Goal: Obtain resource: Obtain resource

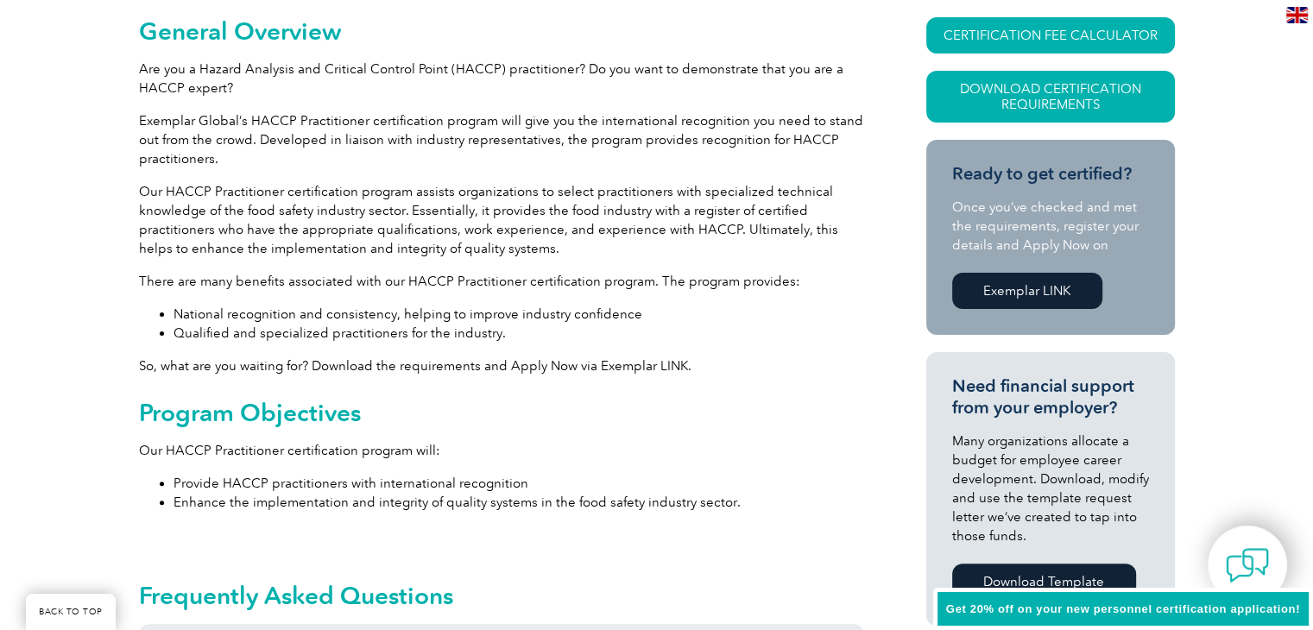
scroll to position [518, 0]
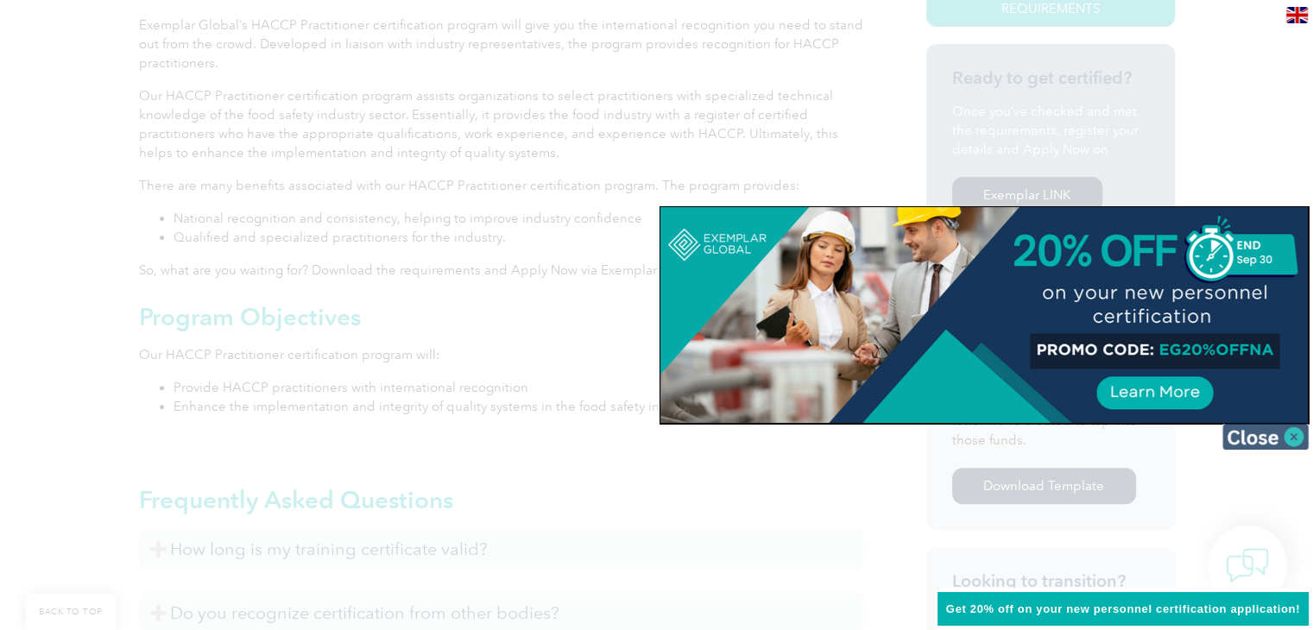
click at [1288, 435] on img at bounding box center [1265, 437] width 86 height 26
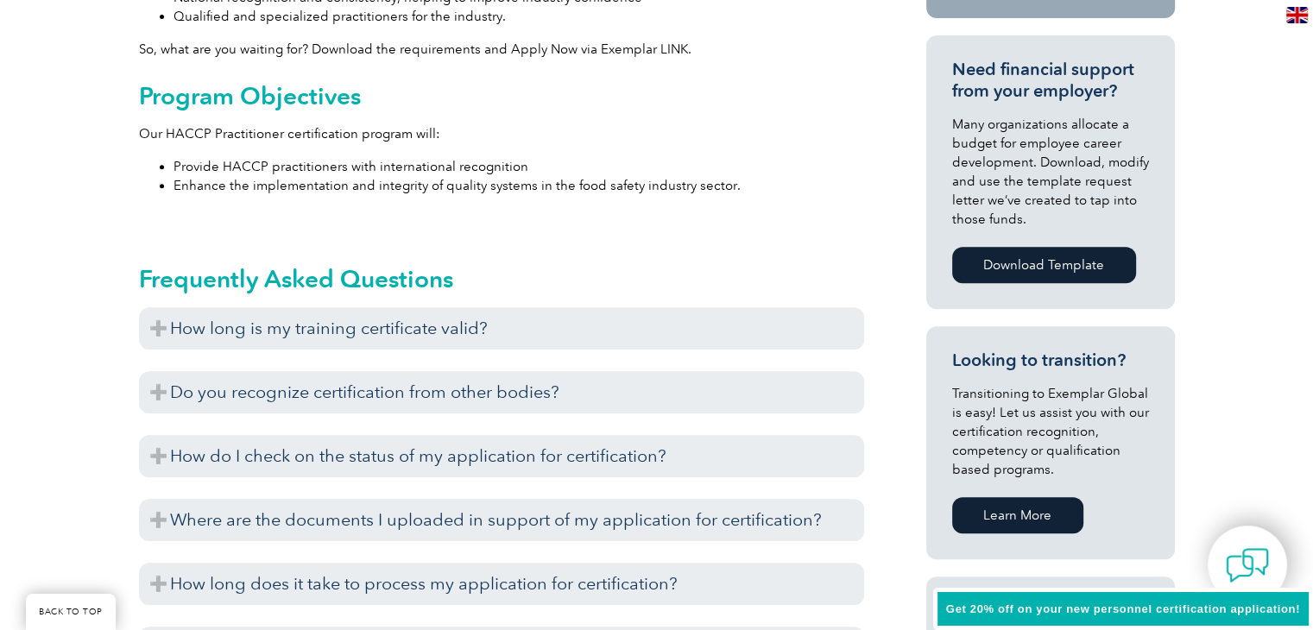
scroll to position [777, 0]
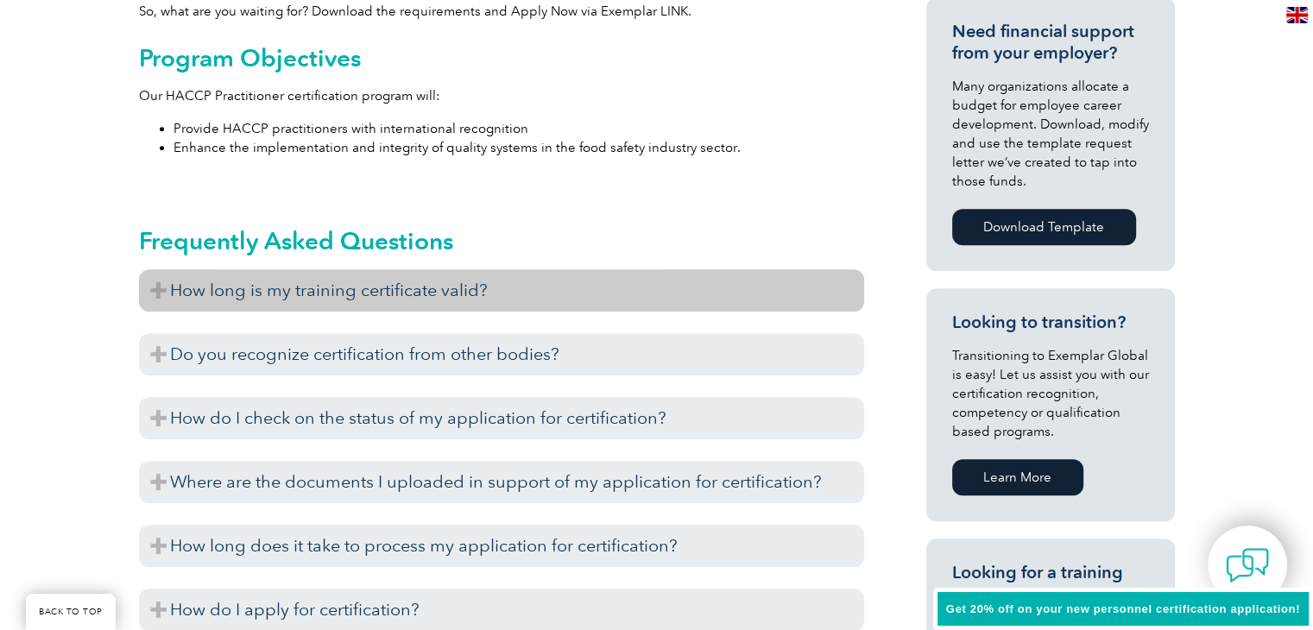
click at [391, 289] on h3 "How long is my training certificate valid?" at bounding box center [501, 290] width 725 height 42
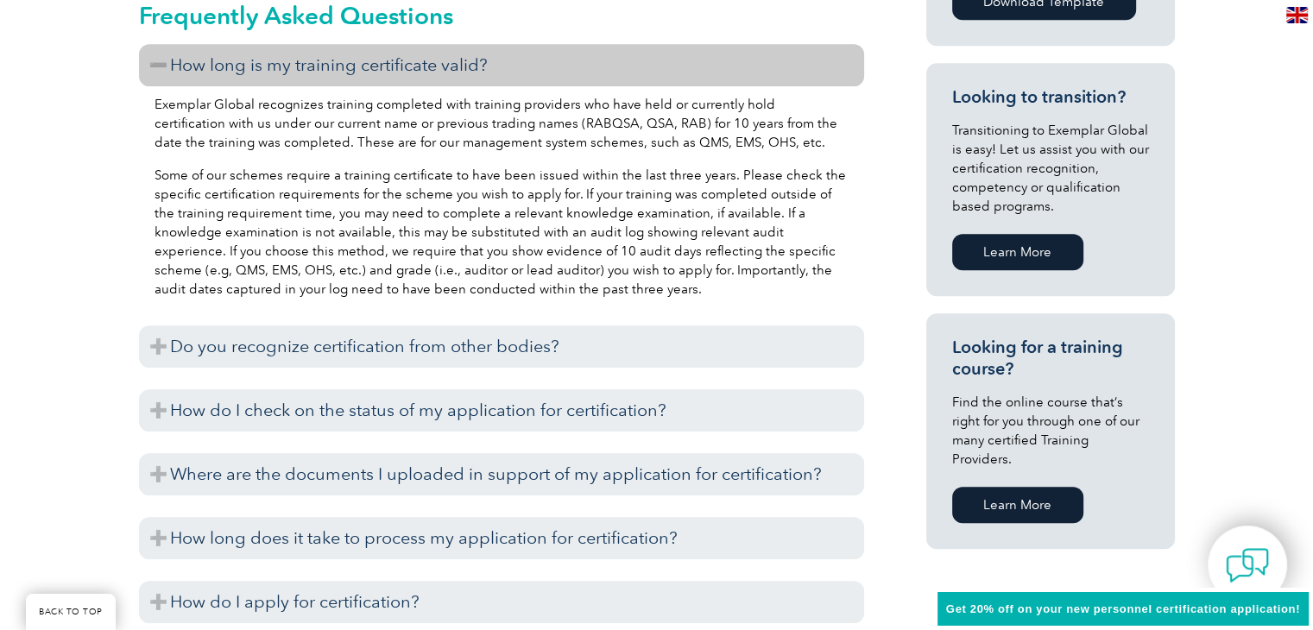
scroll to position [1036, 0]
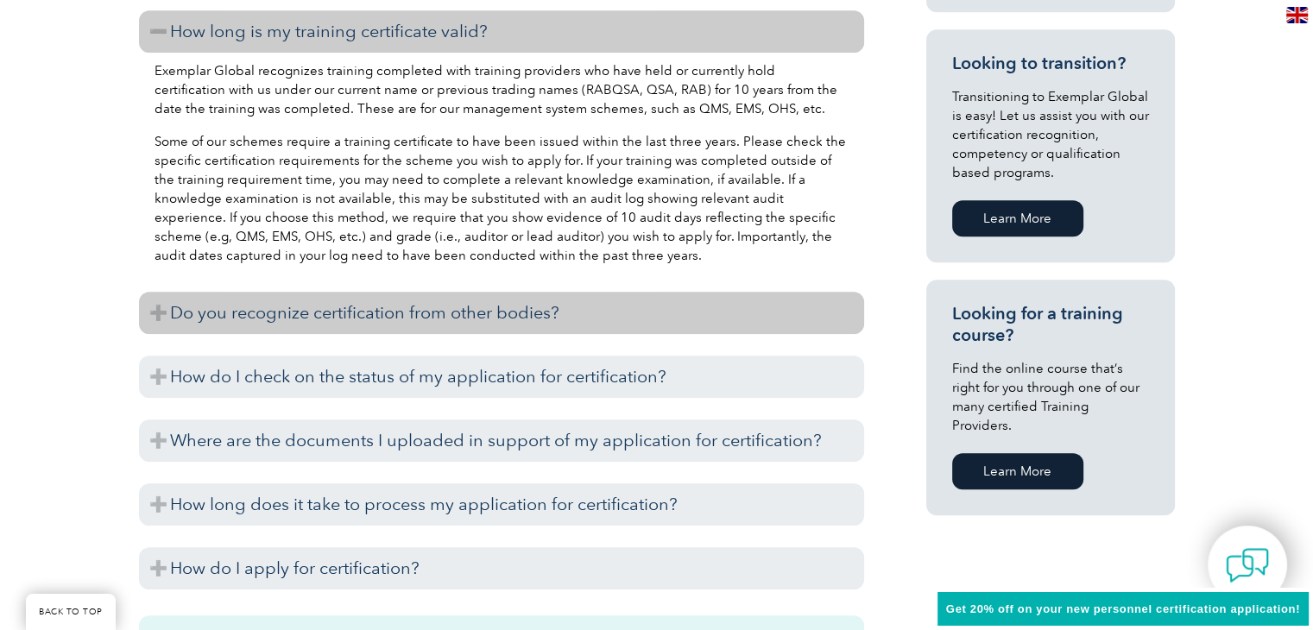
click at [438, 307] on h3 "Do you recognize certification from other bodies?" at bounding box center [501, 313] width 725 height 42
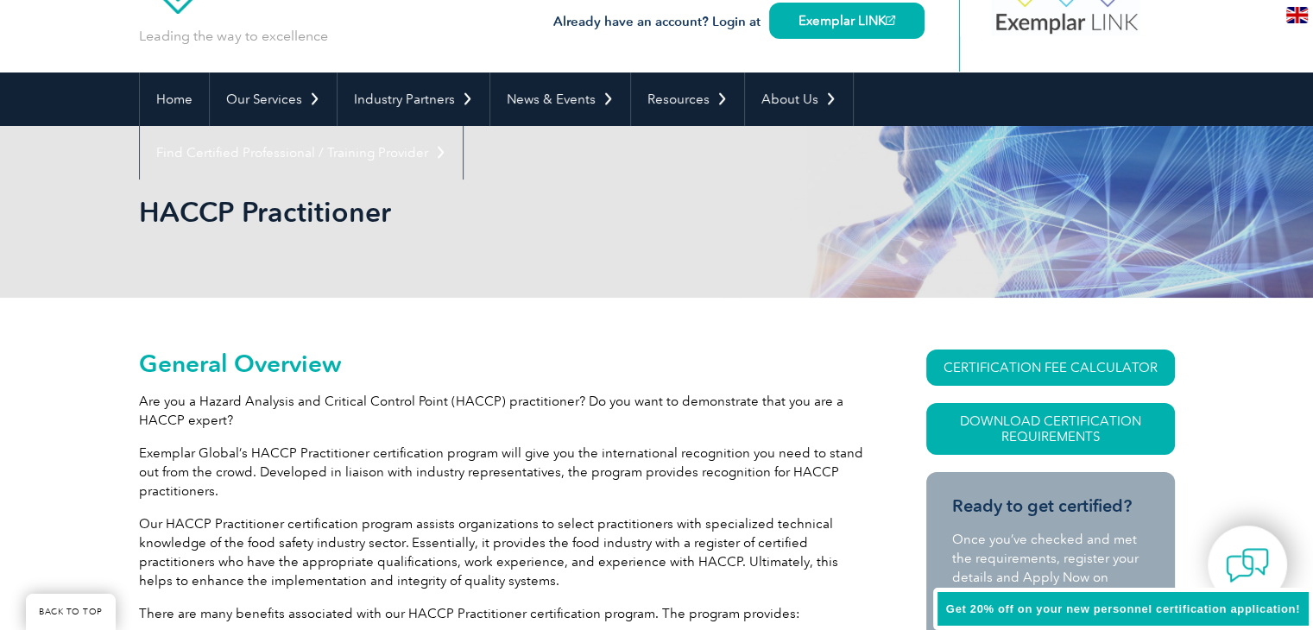
scroll to position [0, 0]
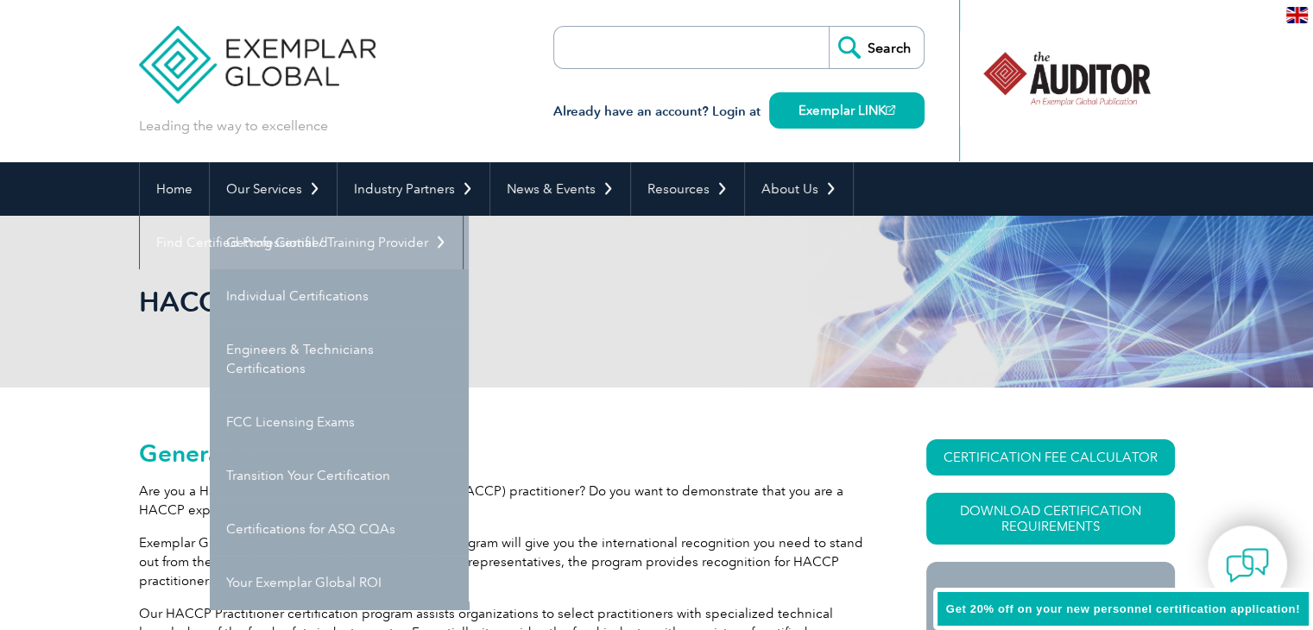
click at [329, 256] on link "Getting Certified" at bounding box center [339, 243] width 259 height 54
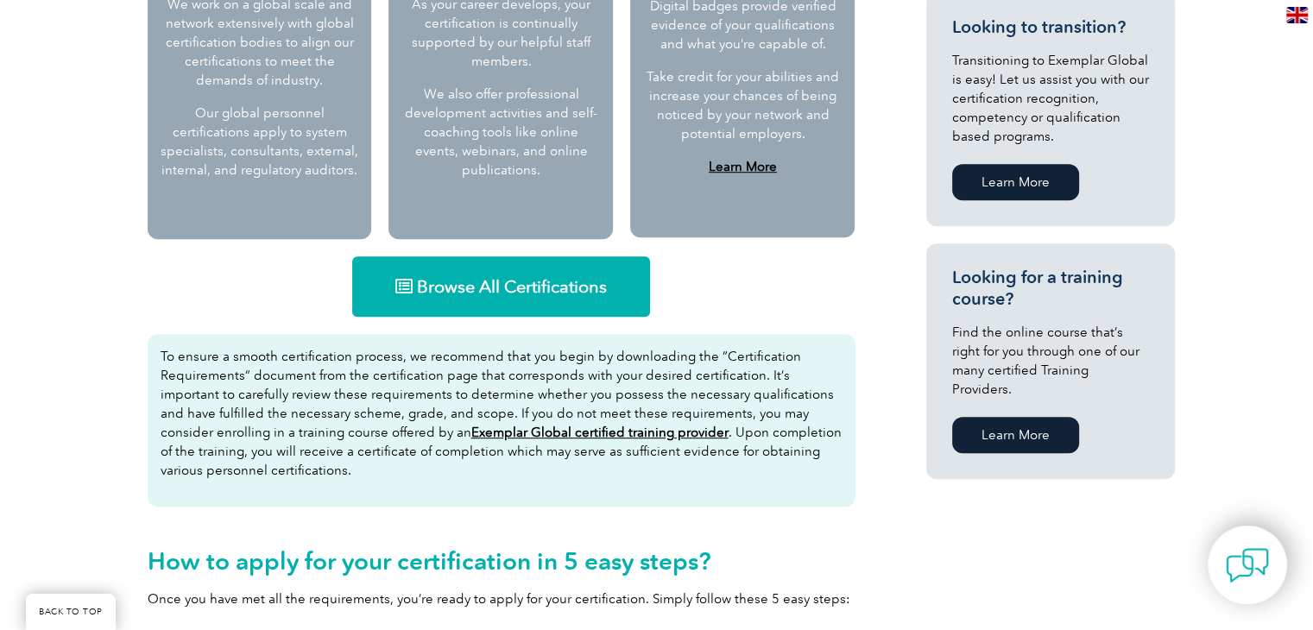
scroll to position [1036, 0]
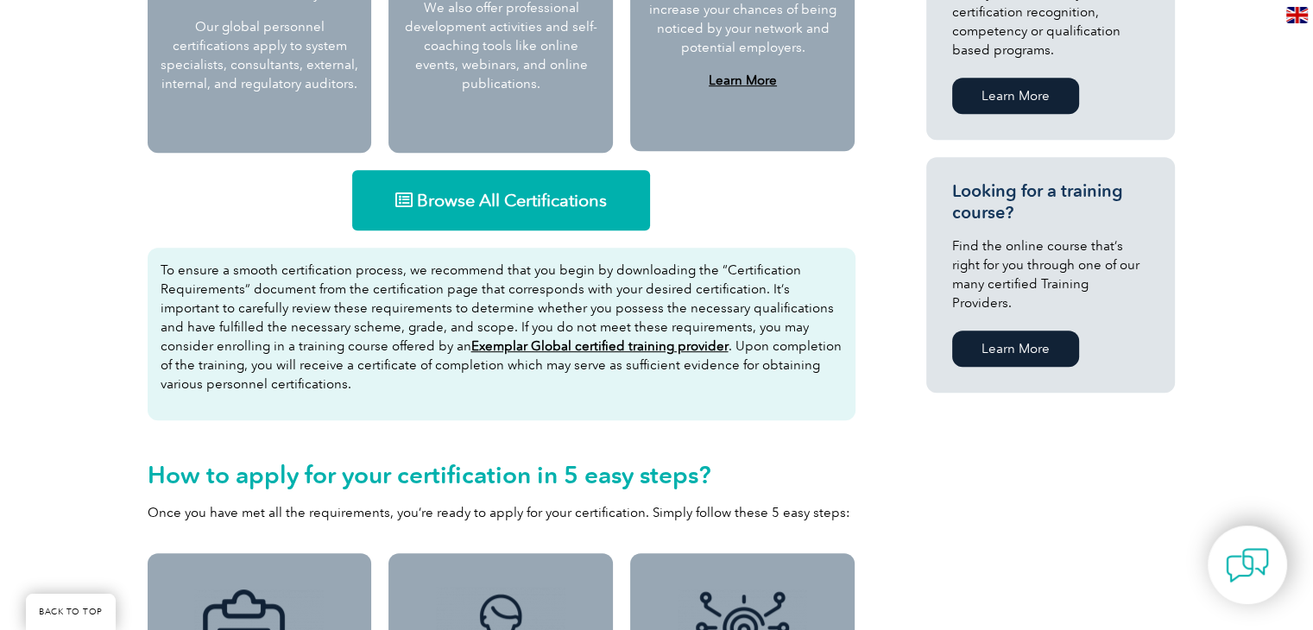
click at [532, 211] on link "Browse All Certifications" at bounding box center [501, 200] width 298 height 60
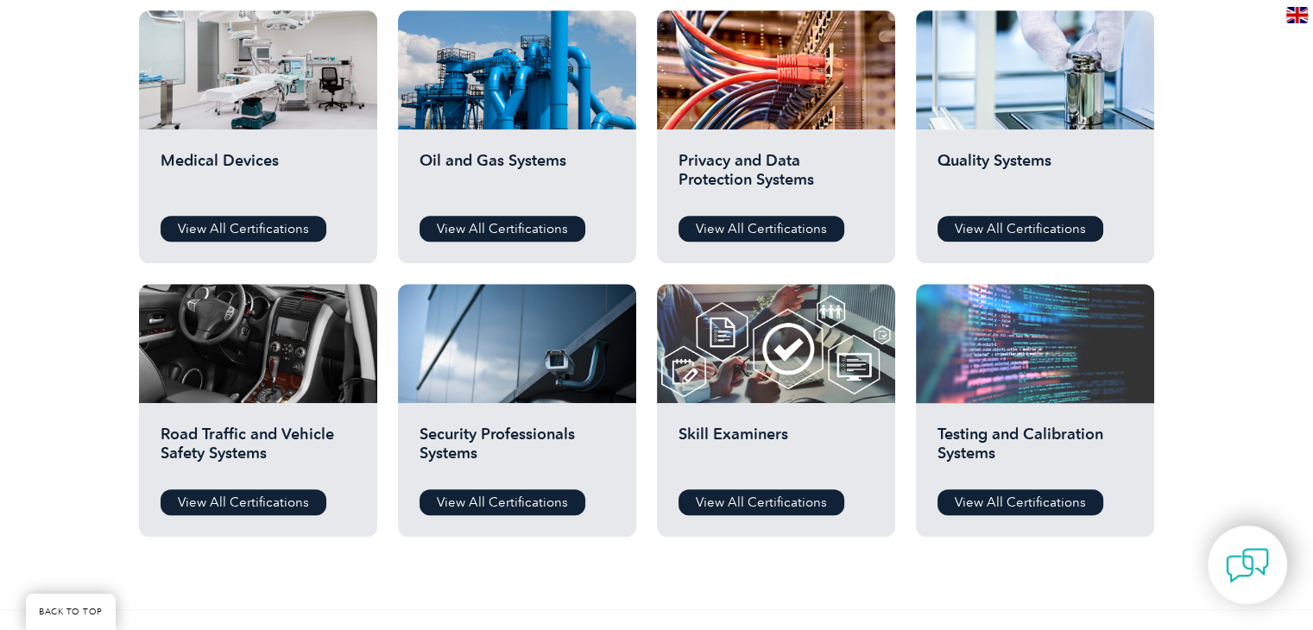
scroll to position [1208, 0]
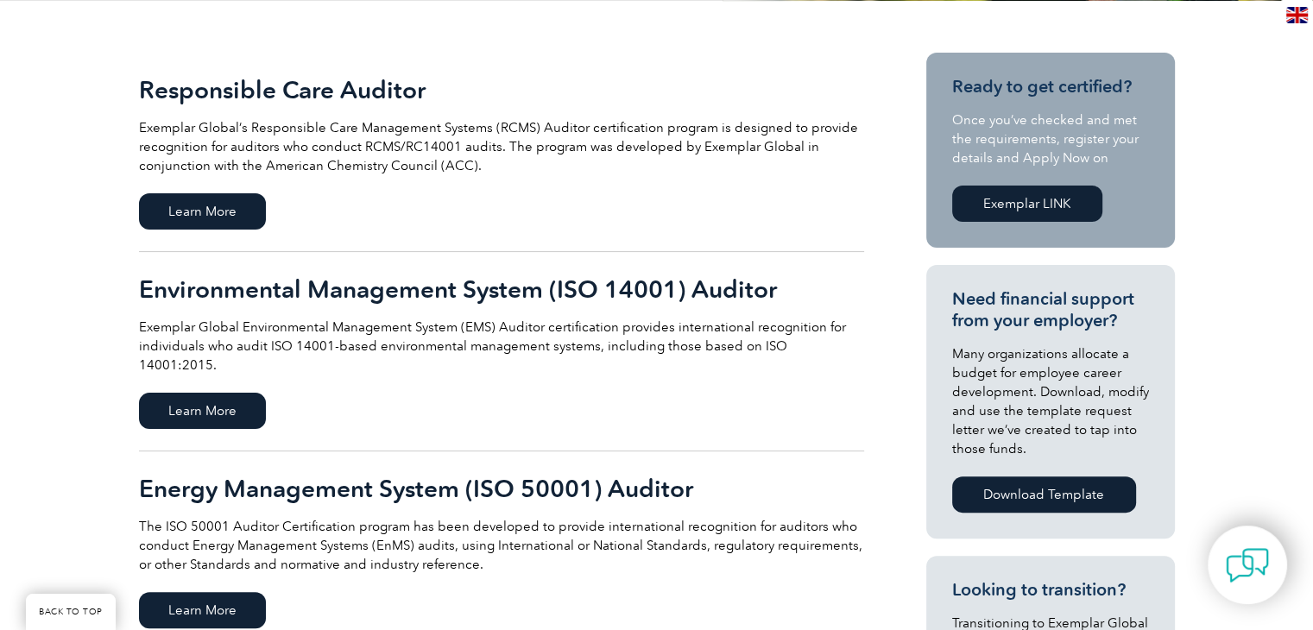
scroll to position [345, 0]
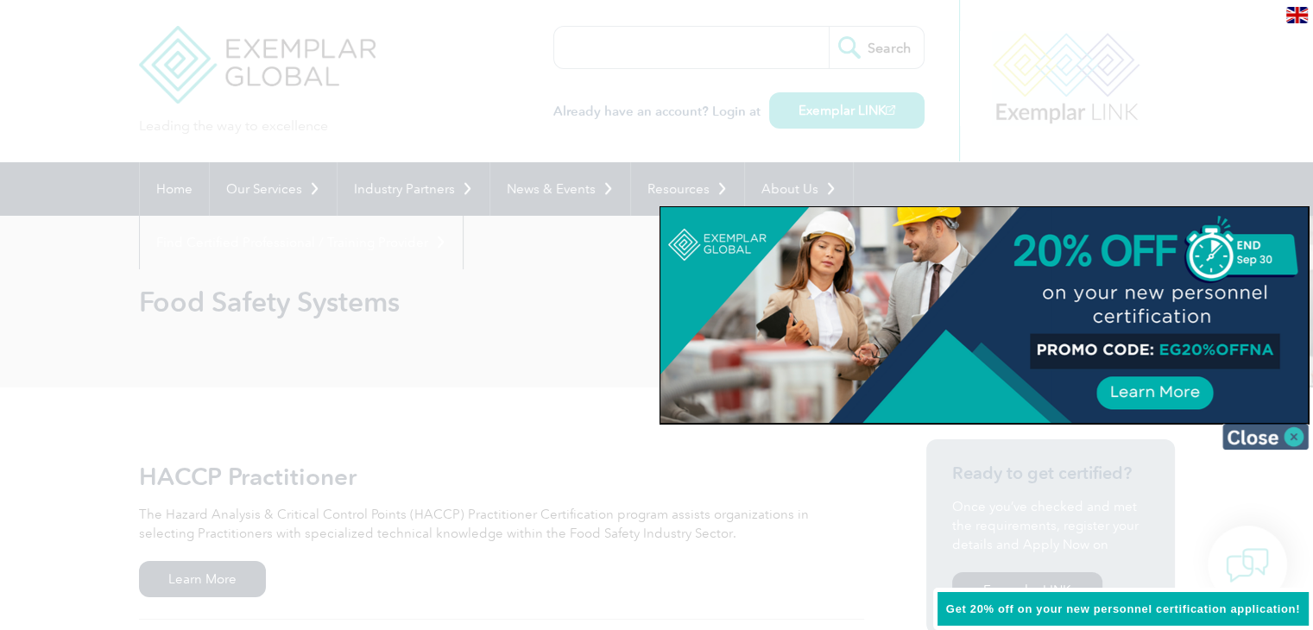
click at [1285, 446] on img at bounding box center [1265, 437] width 86 height 26
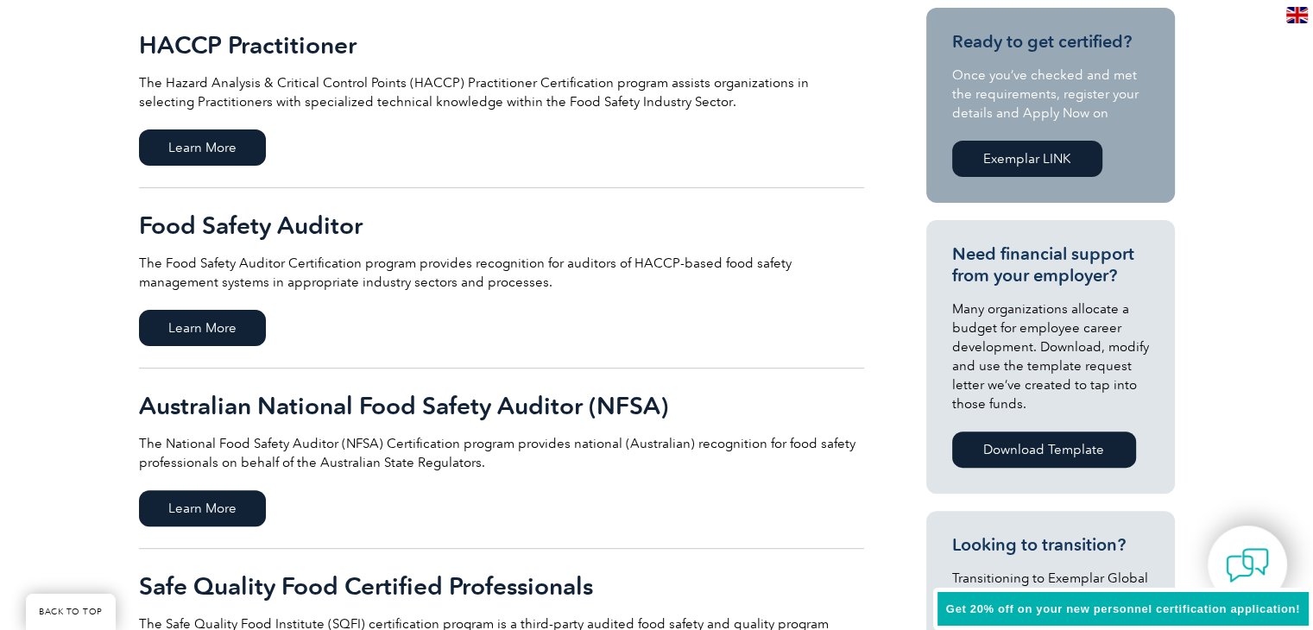
scroll to position [259, 0]
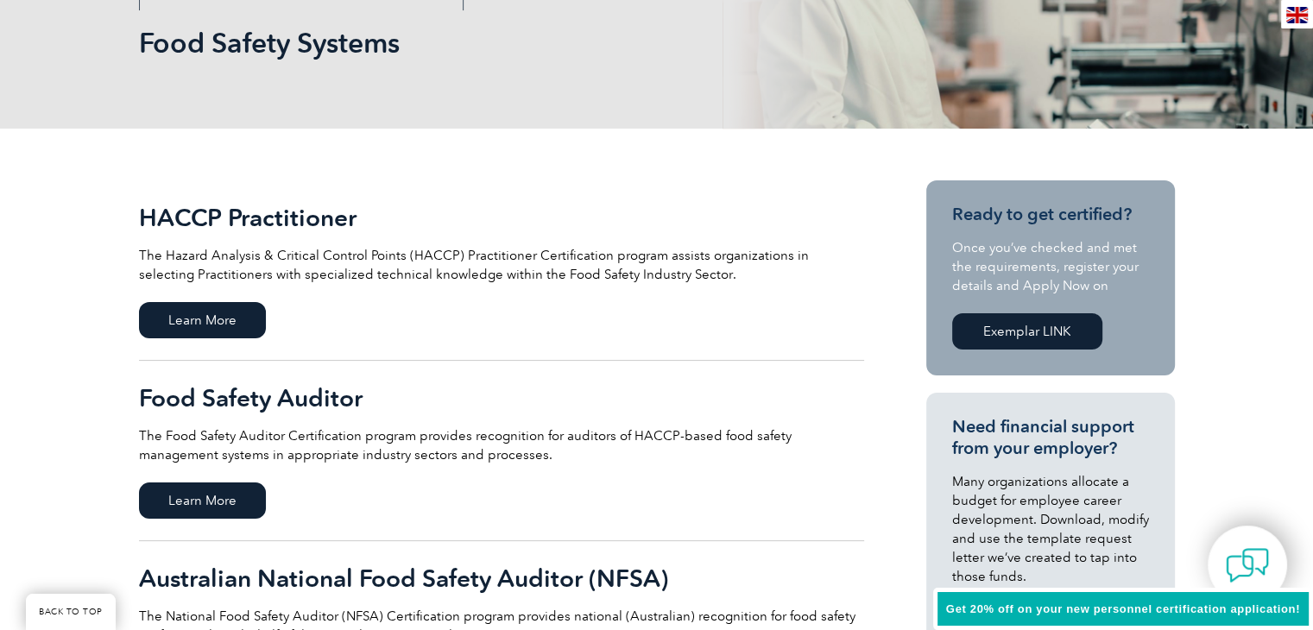
click at [318, 217] on h2 "HACCP Practitioner" at bounding box center [501, 218] width 725 height 28
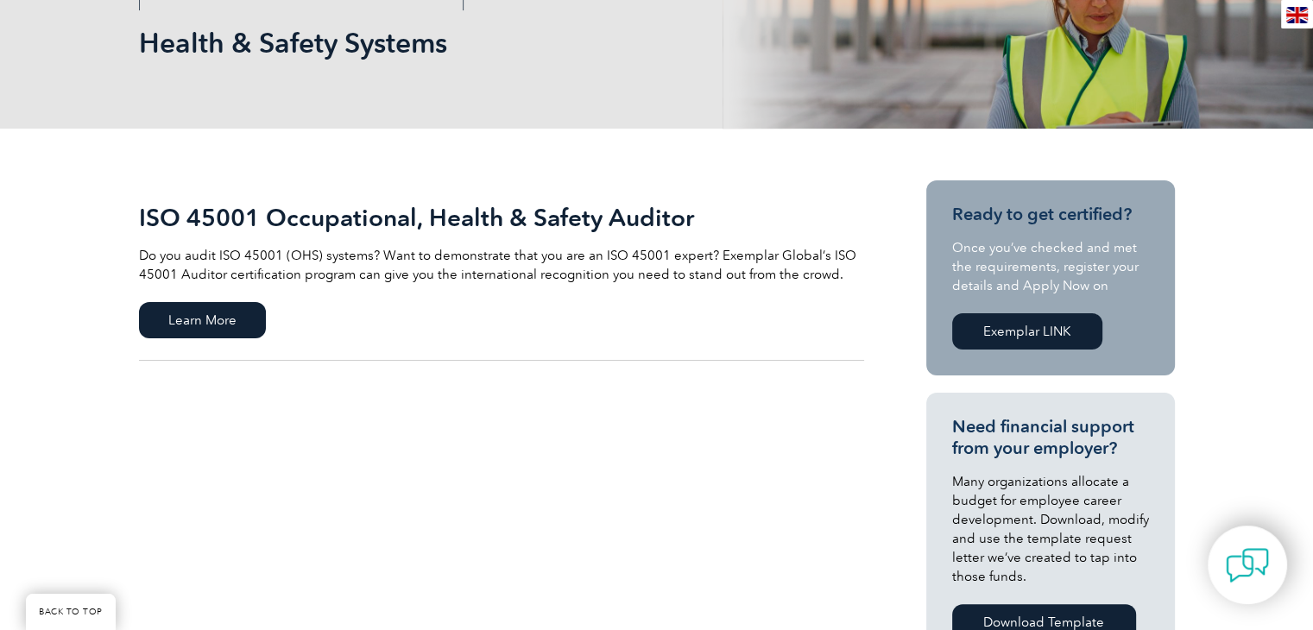
scroll to position [173, 0]
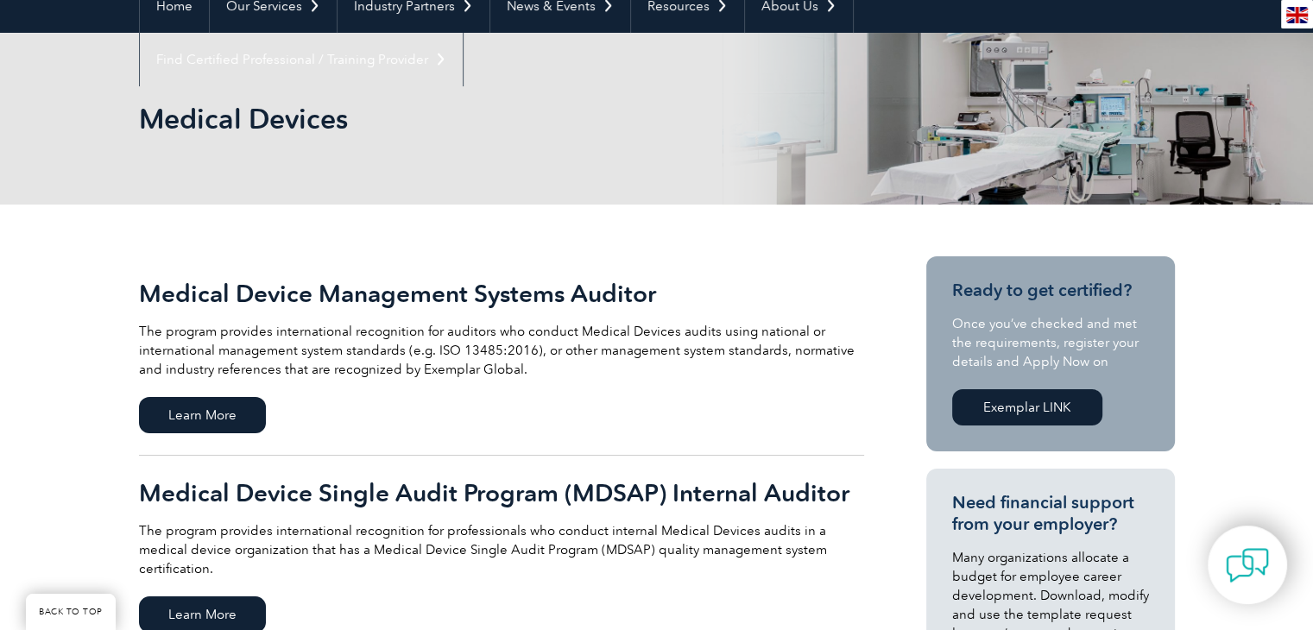
scroll to position [173, 0]
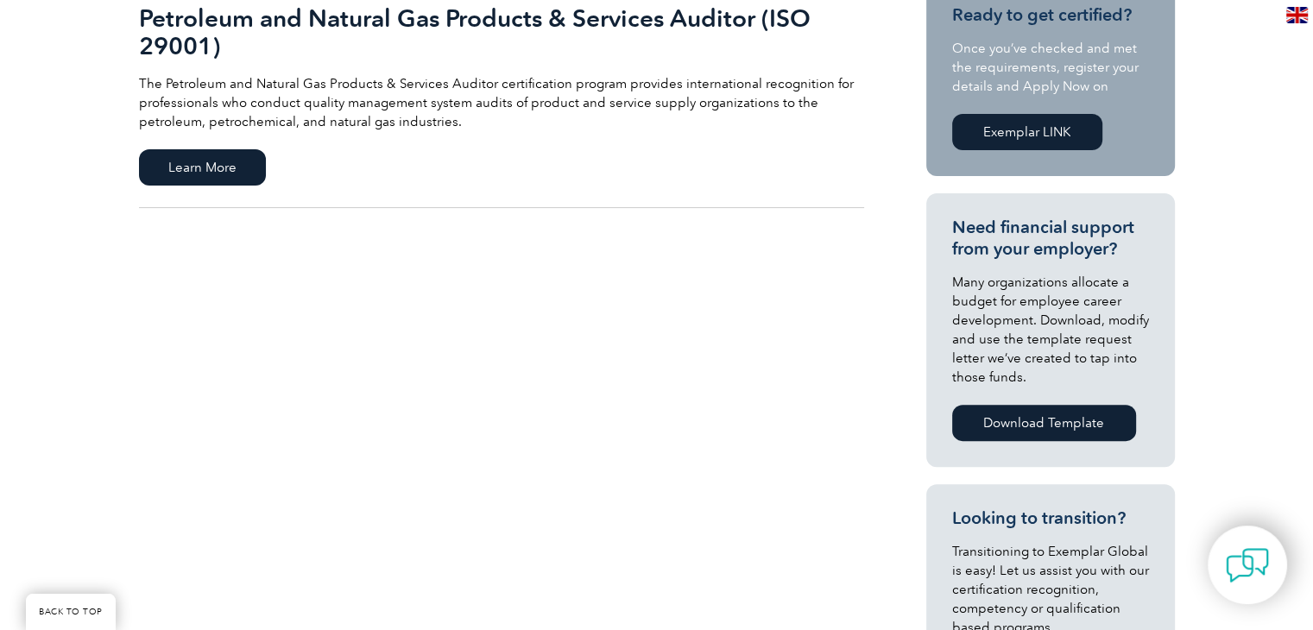
scroll to position [259, 0]
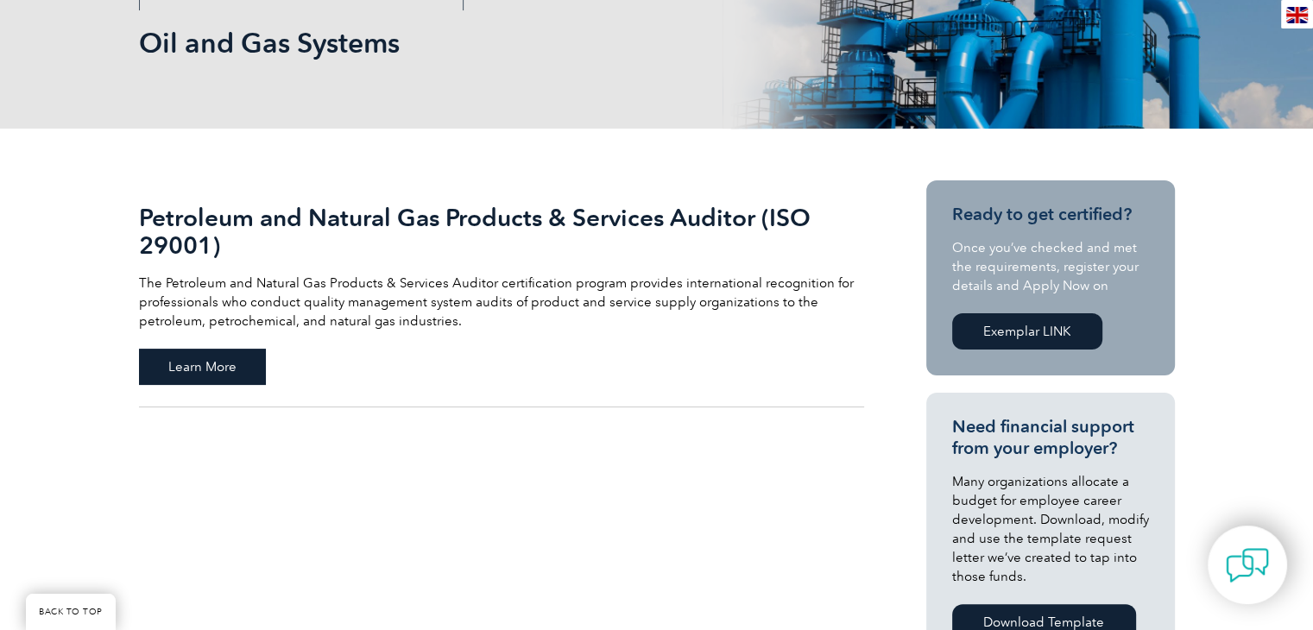
click at [249, 375] on span "Learn More" at bounding box center [202, 367] width 127 height 36
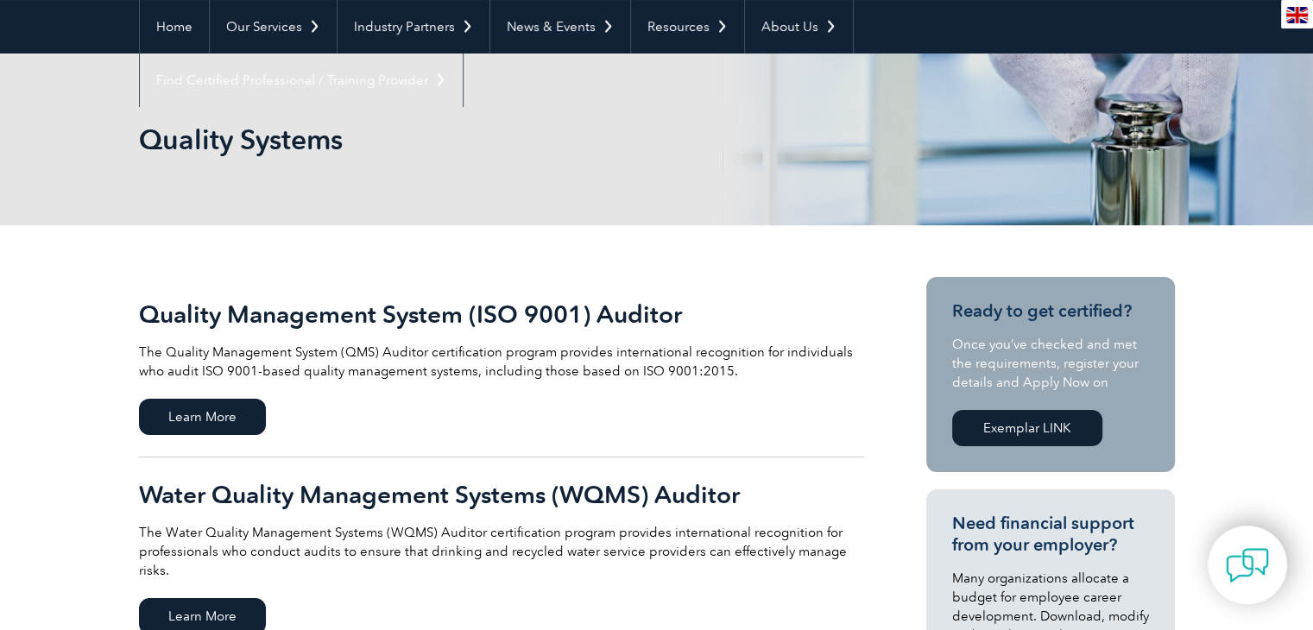
scroll to position [86, 0]
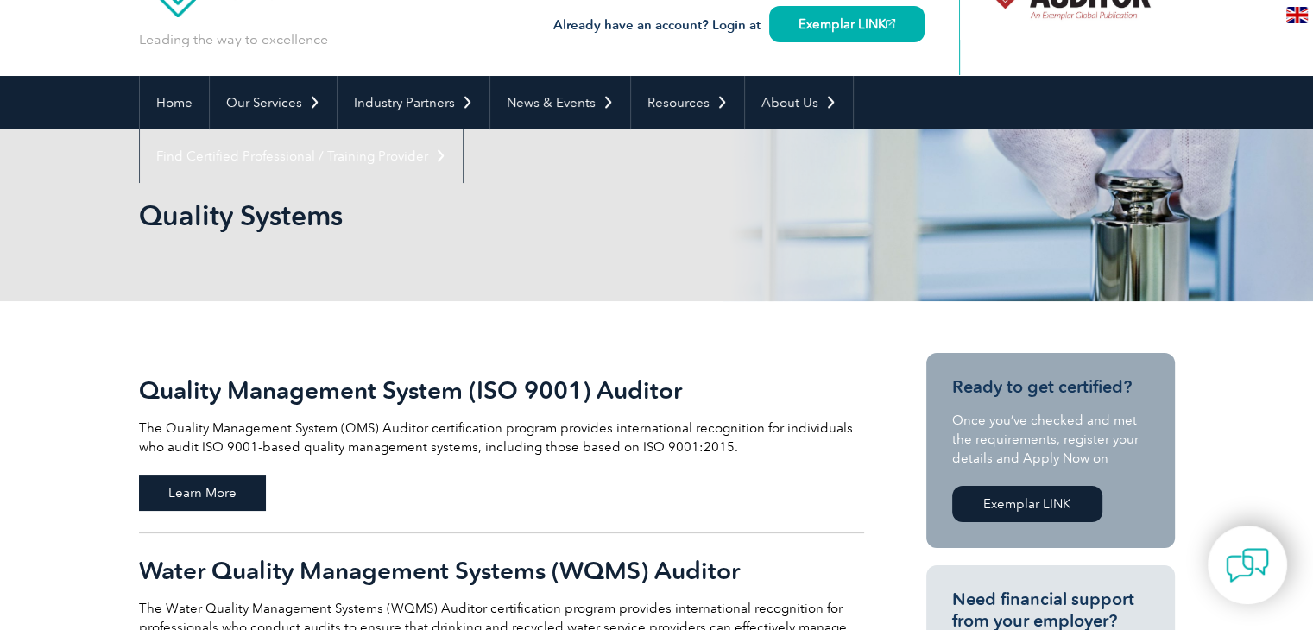
click at [228, 485] on span "Learn More" at bounding box center [202, 493] width 127 height 36
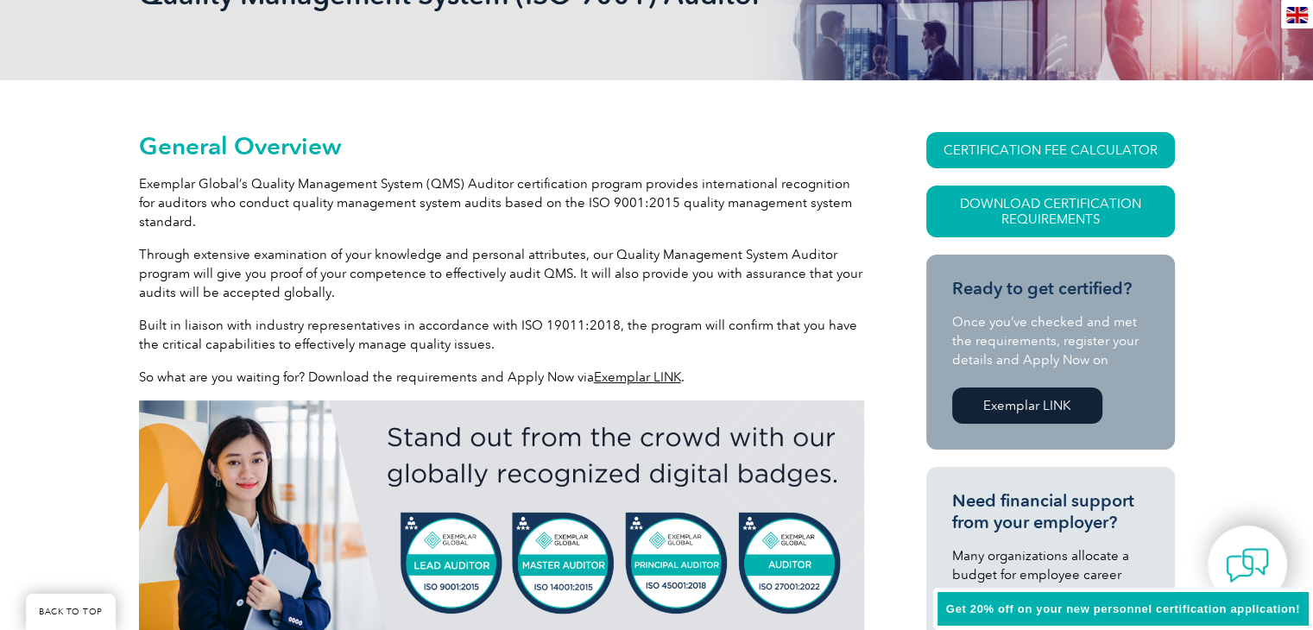
scroll to position [345, 0]
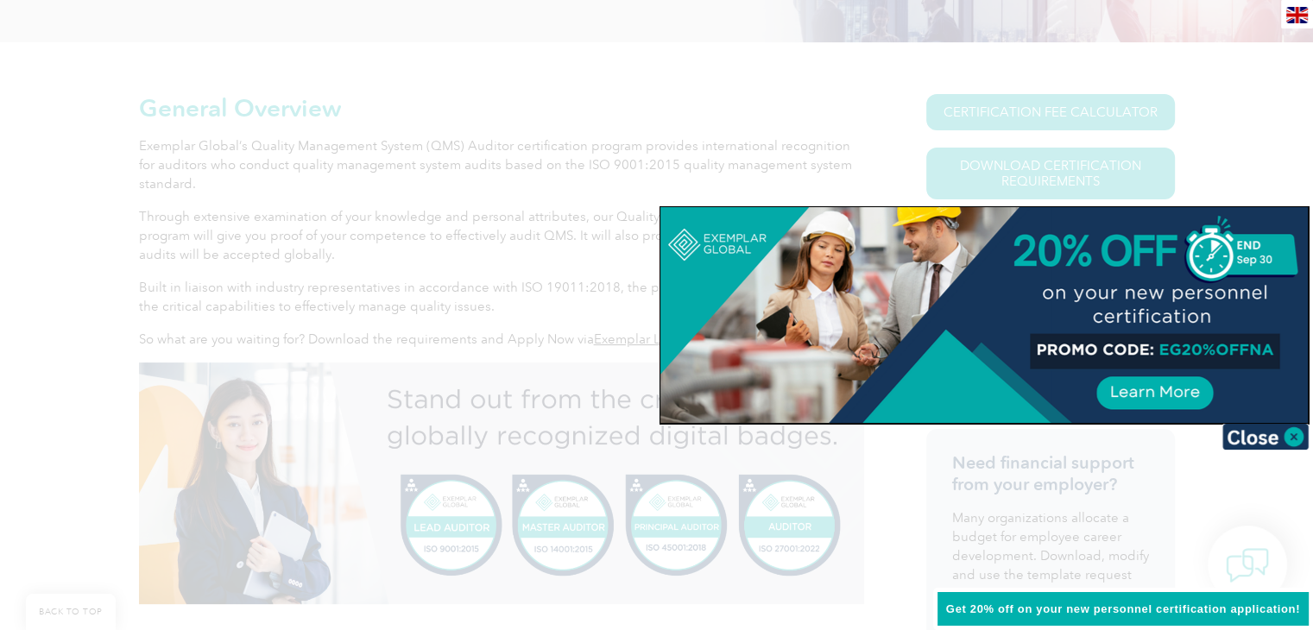
click at [1265, 432] on img at bounding box center [1265, 437] width 86 height 26
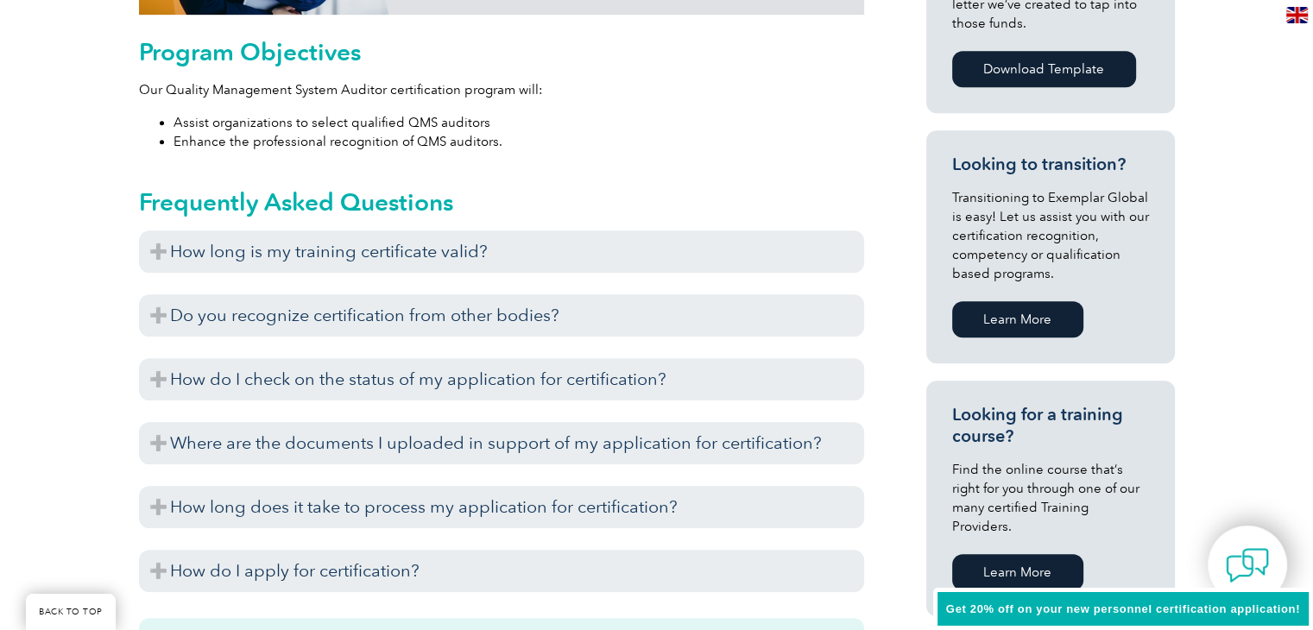
scroll to position [1036, 0]
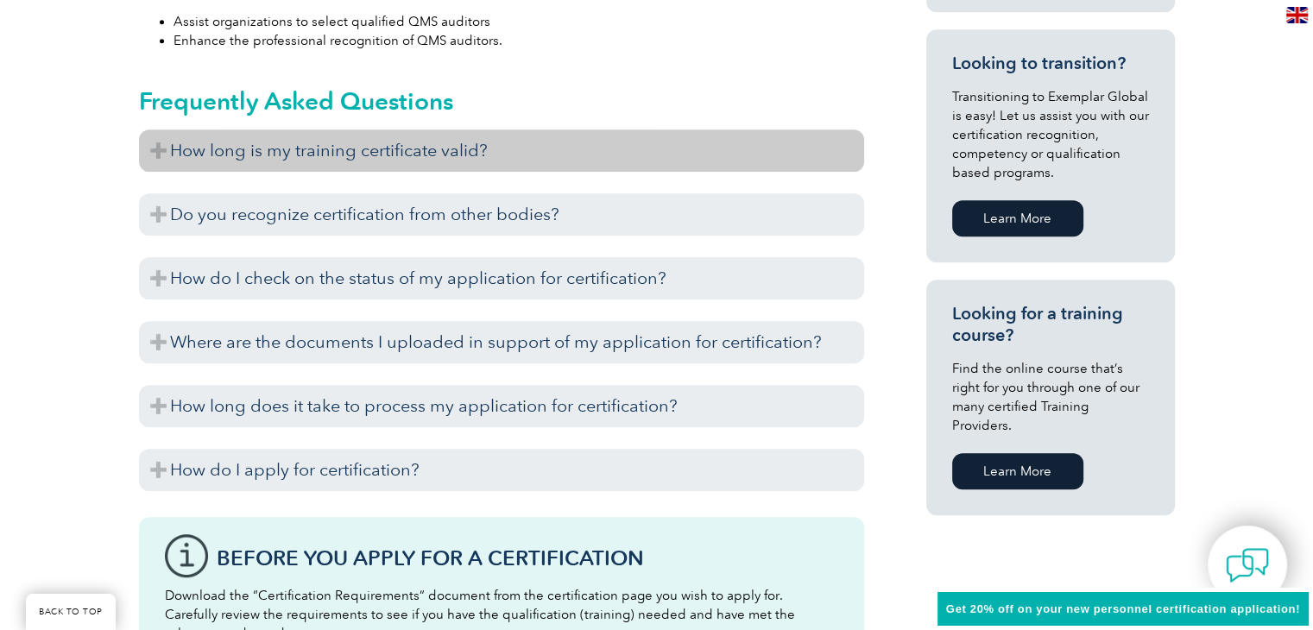
click at [518, 143] on h3 "How long is my training certificate valid?" at bounding box center [501, 150] width 725 height 42
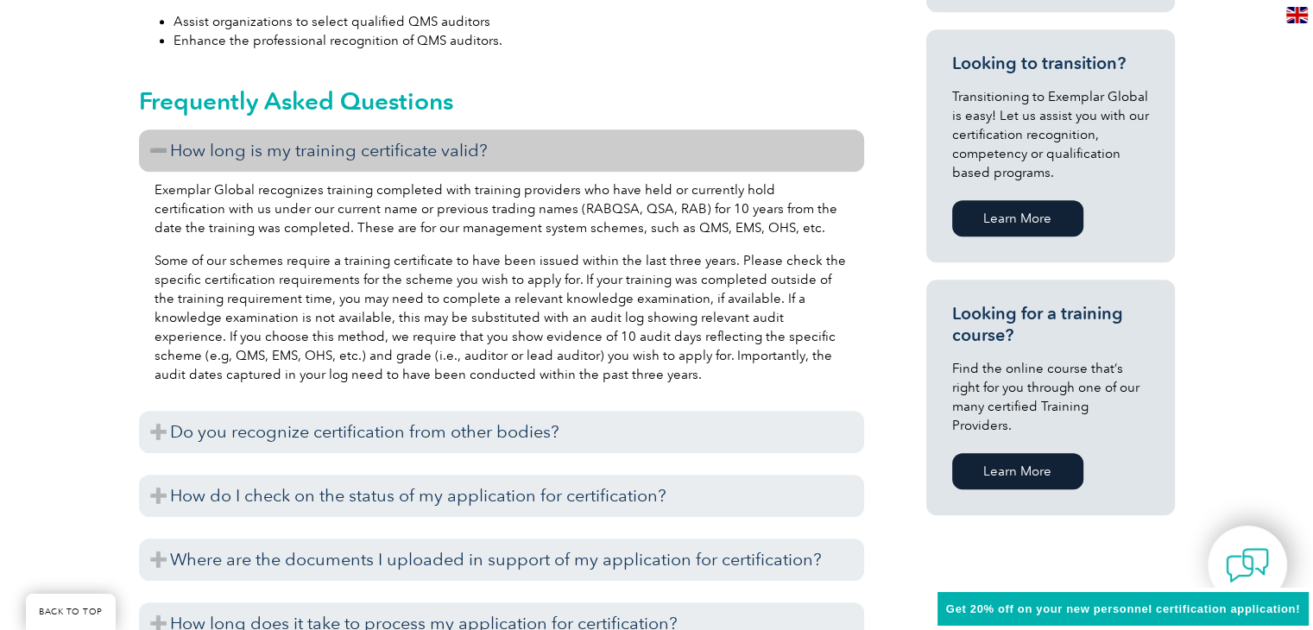
click at [518, 143] on h3 "How long is my training certificate valid?" at bounding box center [501, 150] width 725 height 42
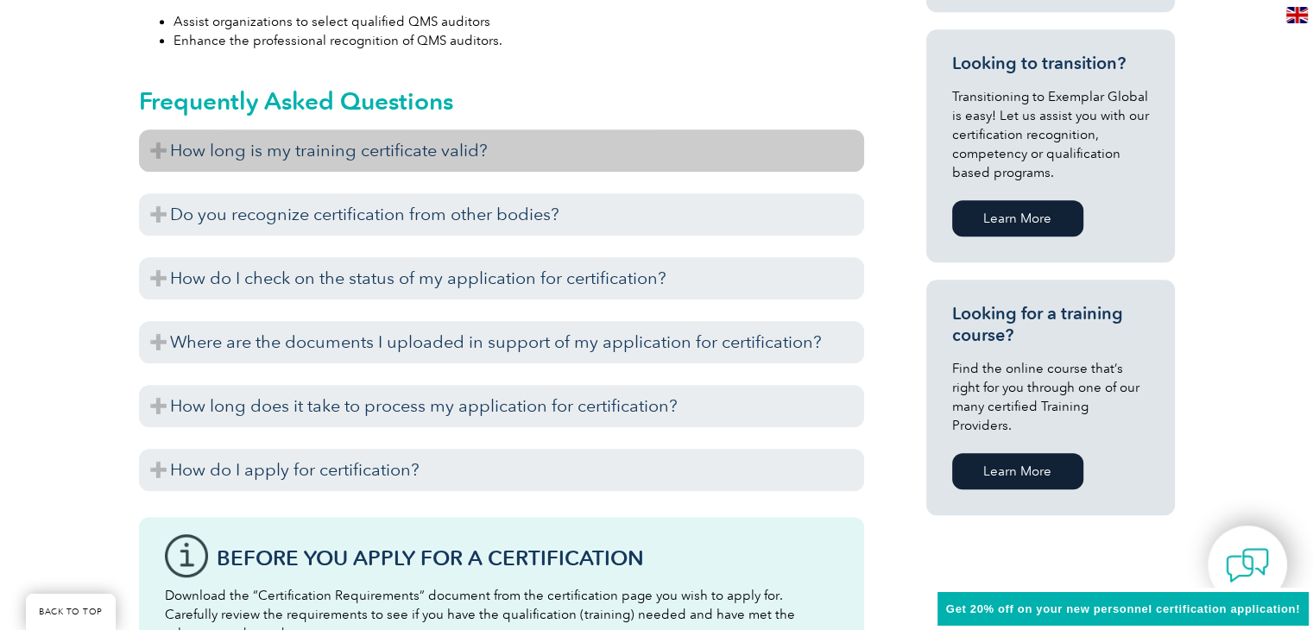
click at [518, 143] on h3 "How long is my training certificate valid?" at bounding box center [501, 150] width 725 height 42
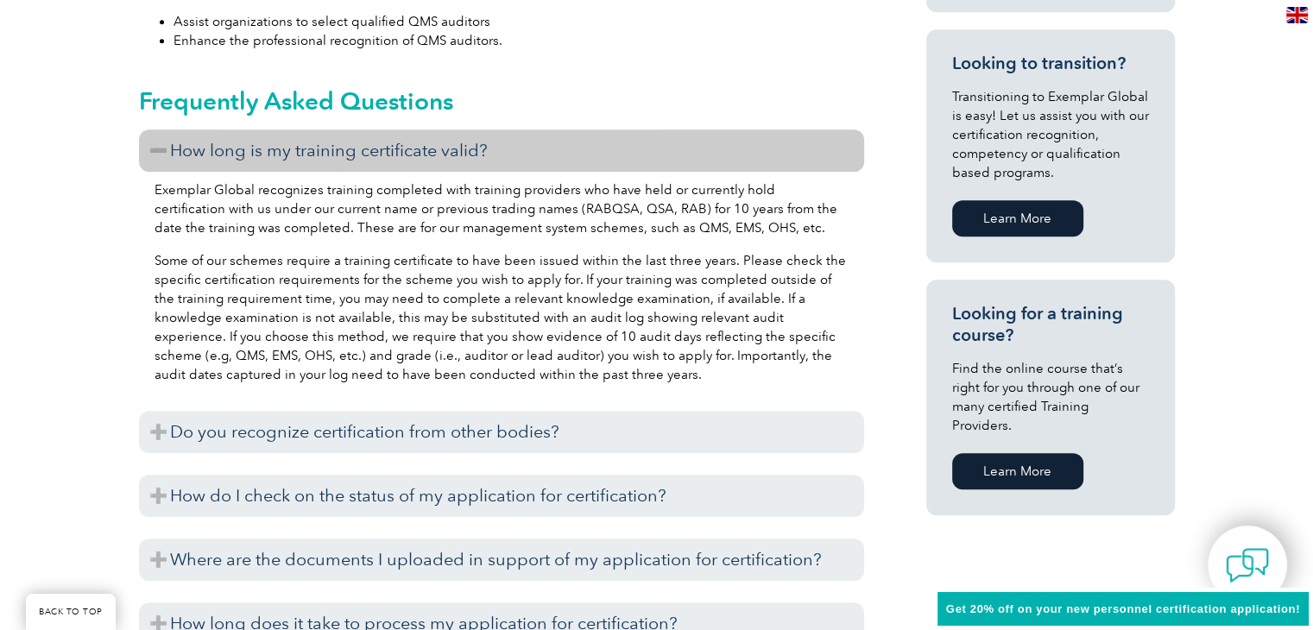
click at [519, 143] on h3 "How long is my training certificate valid?" at bounding box center [501, 150] width 725 height 42
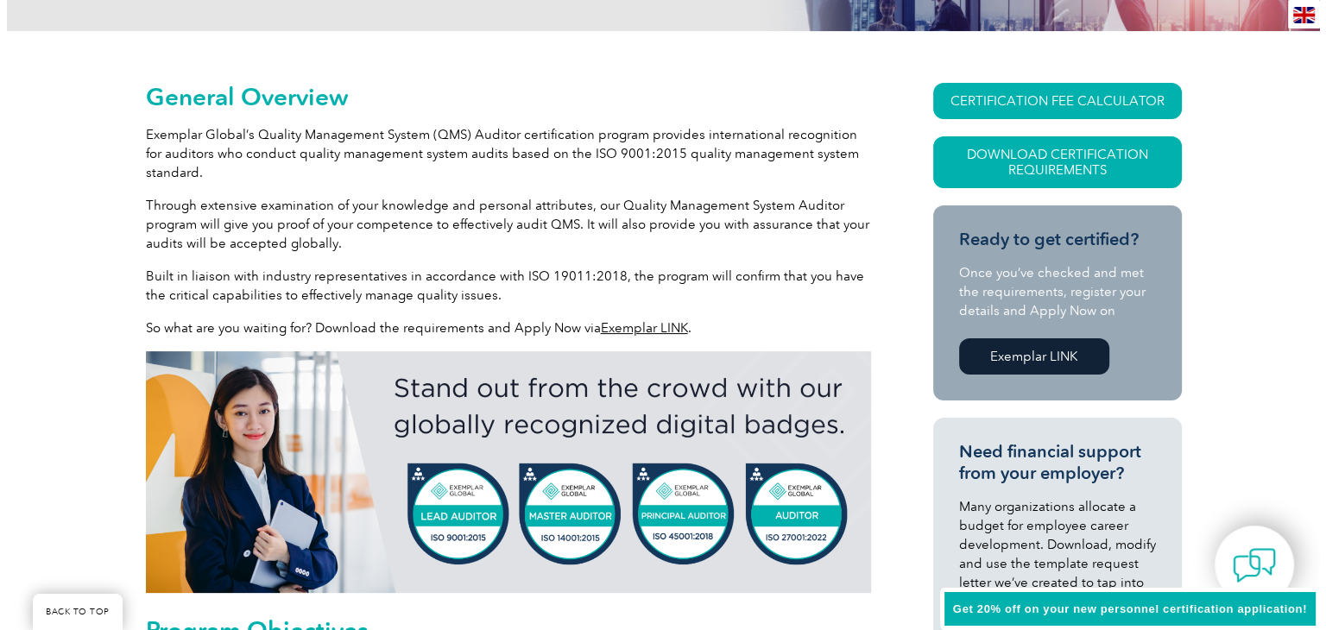
scroll to position [262, 0]
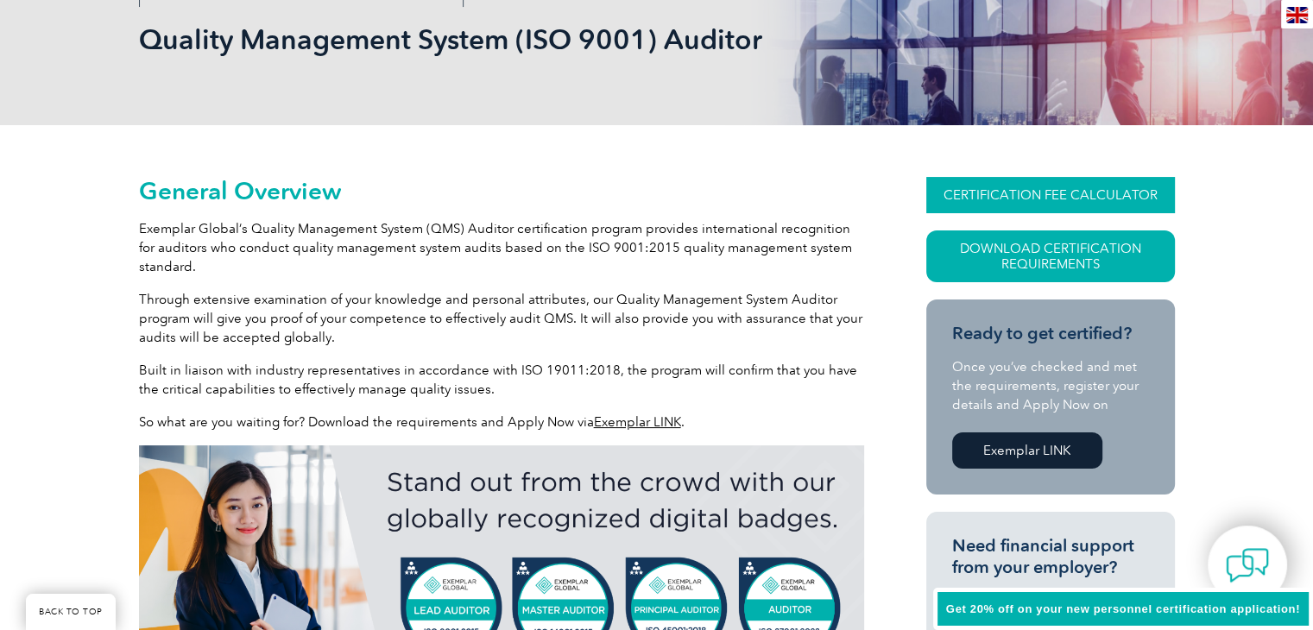
click at [1094, 200] on link "CERTIFICATION FEE CALCULATOR" at bounding box center [1050, 195] width 249 height 36
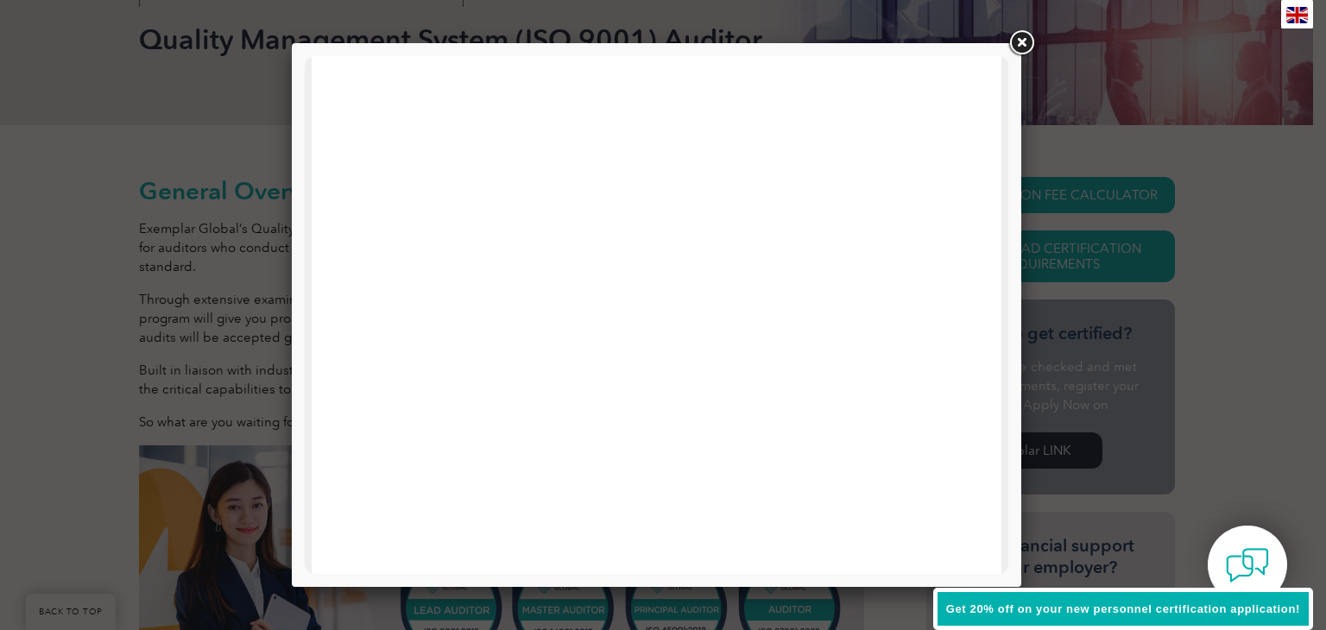
scroll to position [823, 0]
click at [1031, 35] on link at bounding box center [1021, 43] width 31 height 31
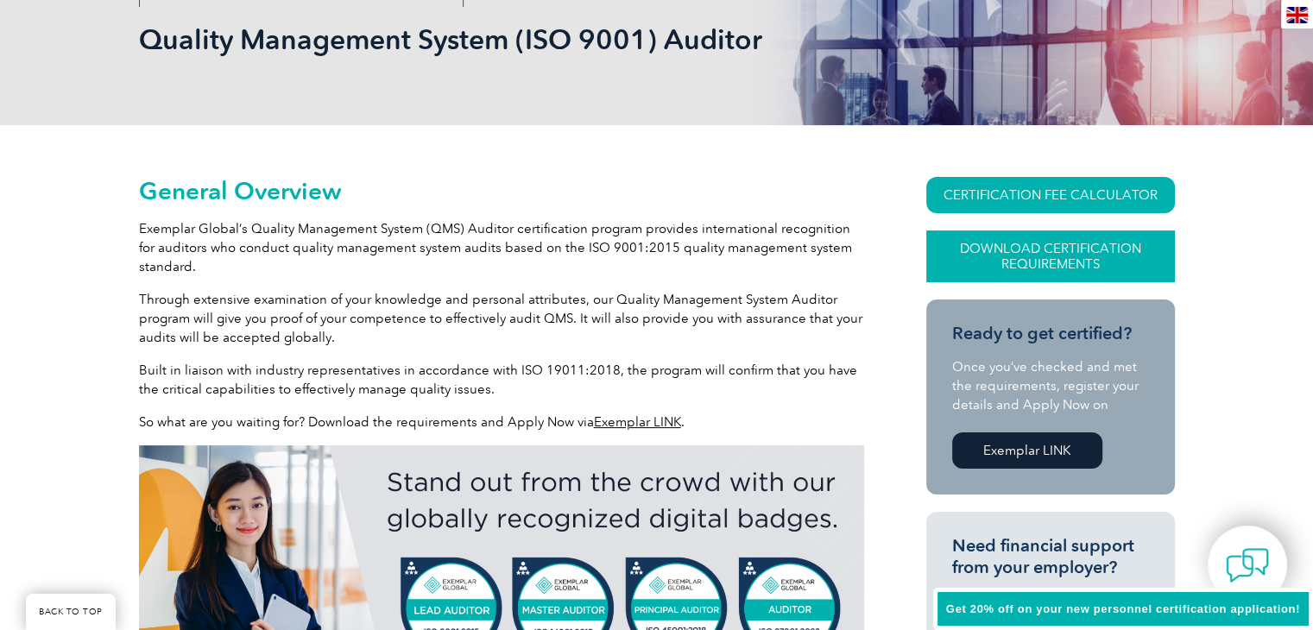
click at [1085, 266] on link "Download Certification Requirements" at bounding box center [1050, 256] width 249 height 52
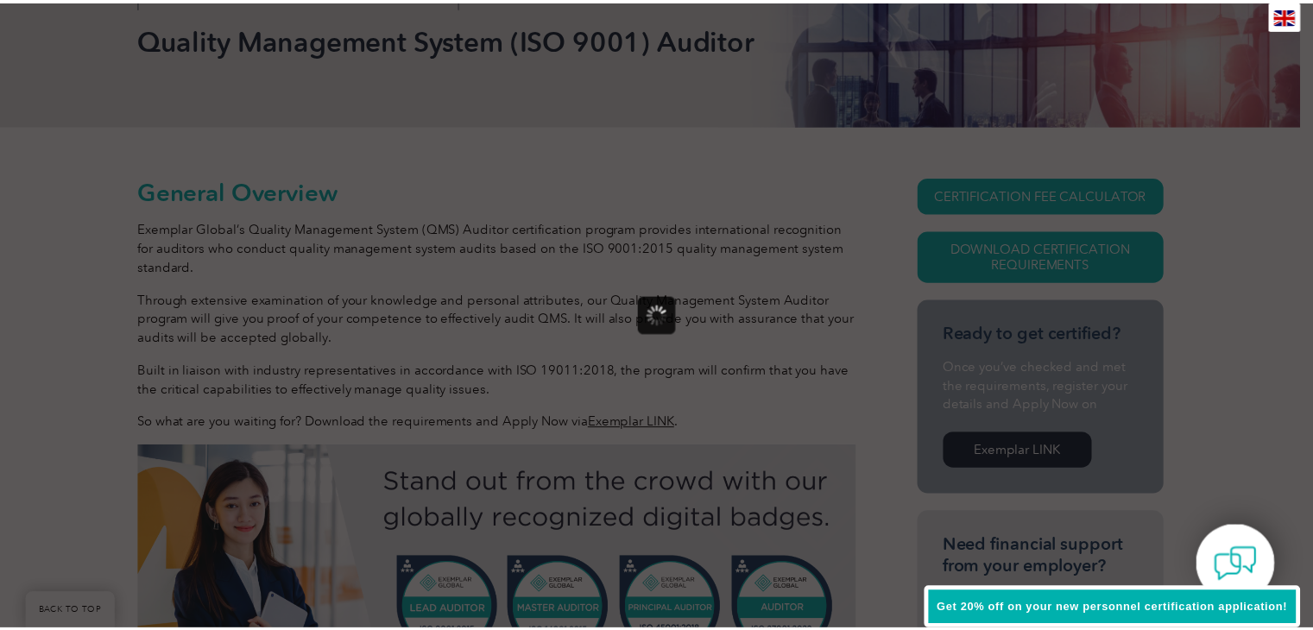
scroll to position [0, 0]
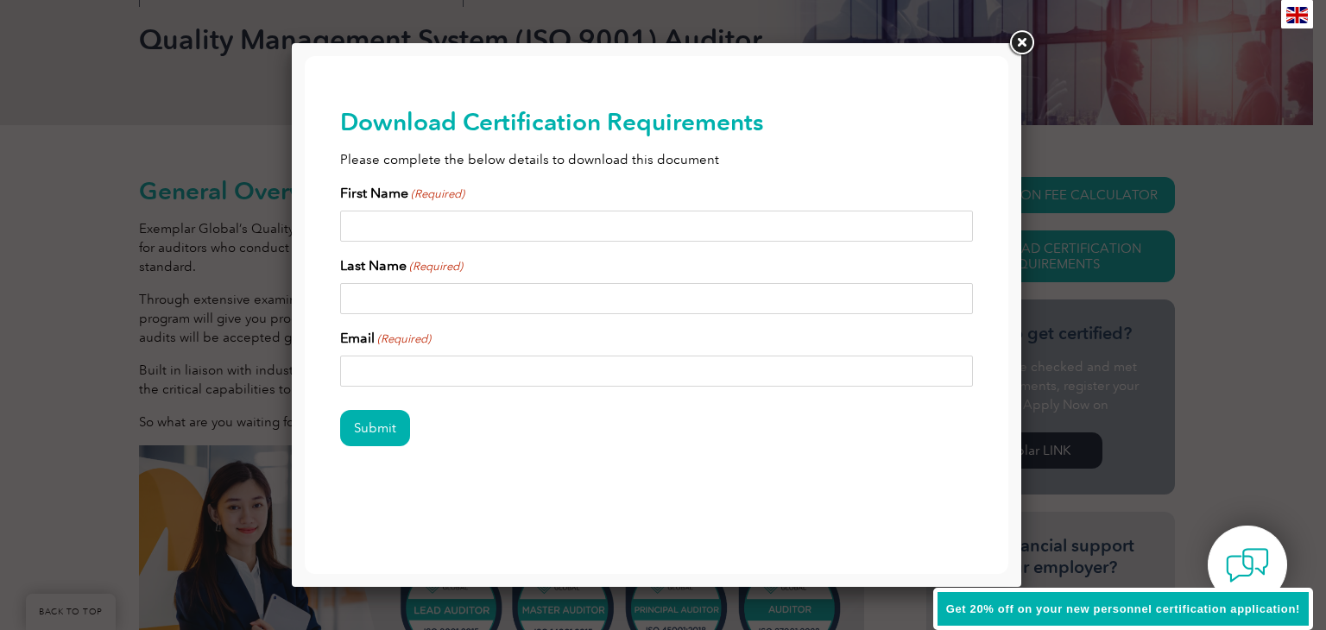
click at [1025, 40] on link at bounding box center [1021, 43] width 31 height 31
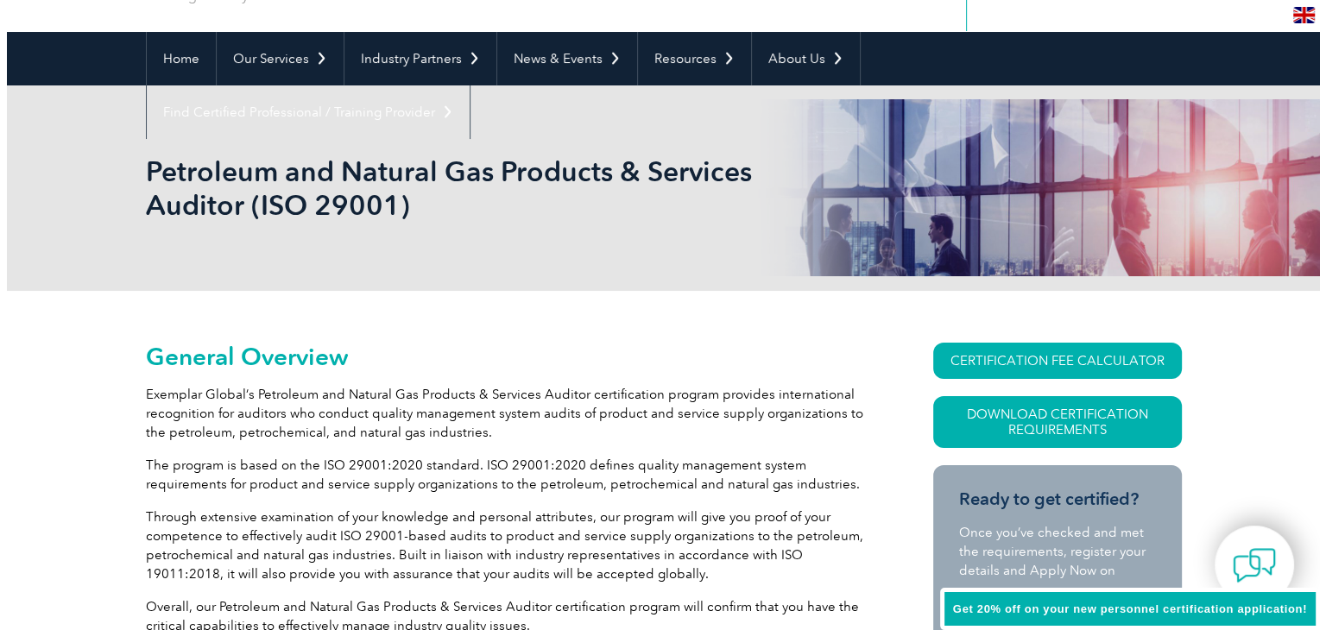
scroll to position [173, 0]
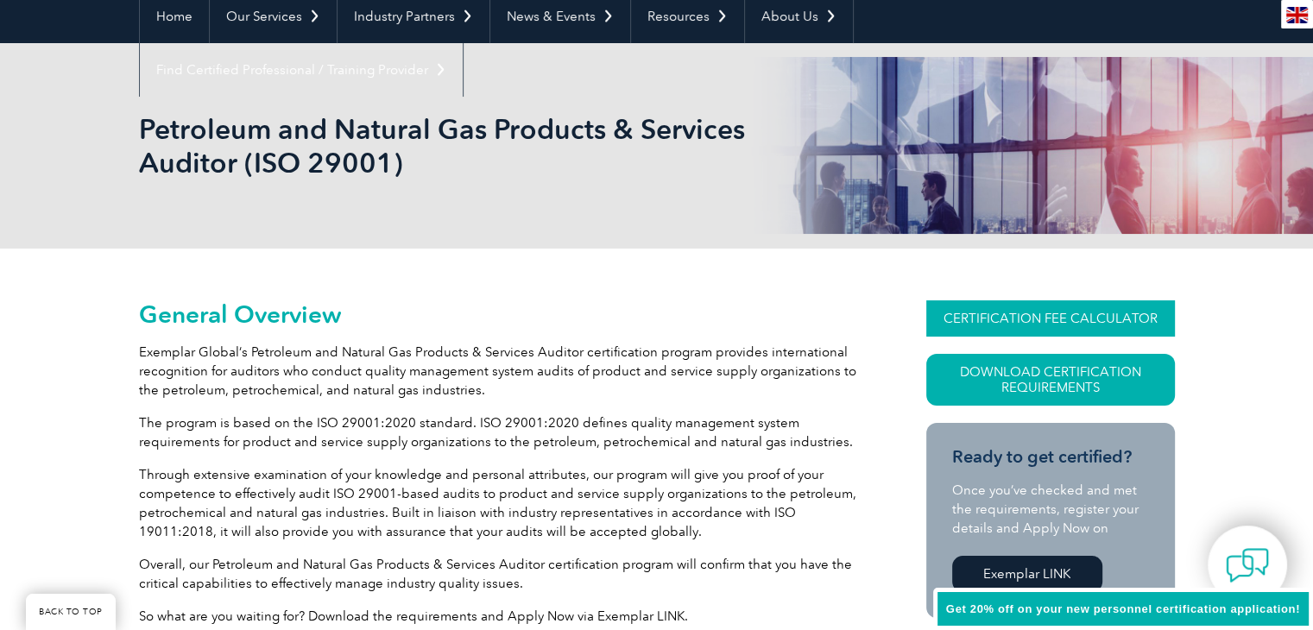
click at [1125, 312] on link "CERTIFICATION FEE CALCULATOR" at bounding box center [1050, 318] width 249 height 36
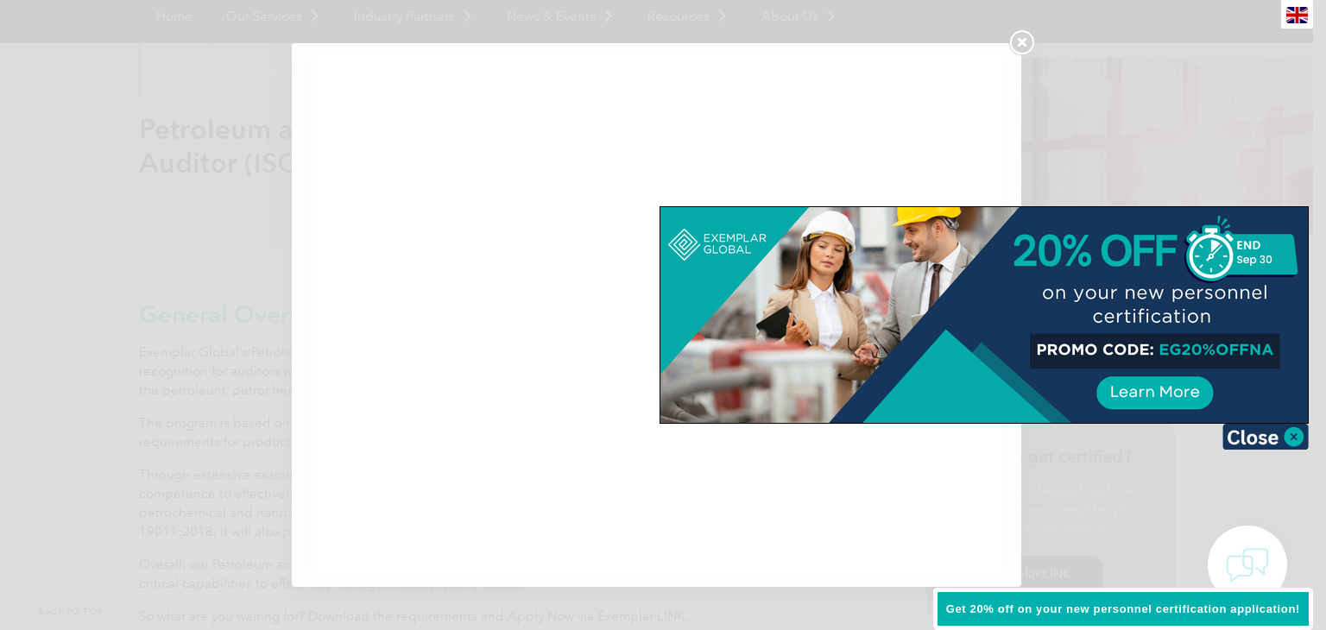
scroll to position [0, 0]
click at [1272, 440] on img at bounding box center [1265, 437] width 86 height 26
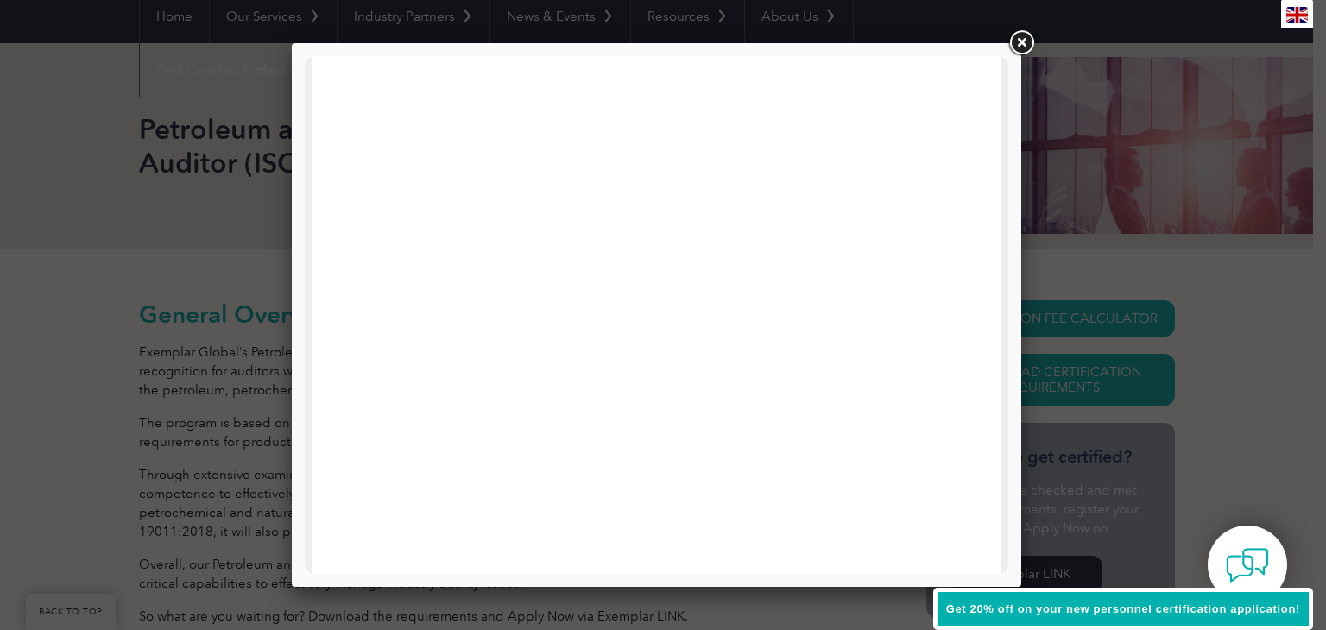
scroll to position [823, 0]
click at [1022, 42] on link at bounding box center [1021, 43] width 31 height 31
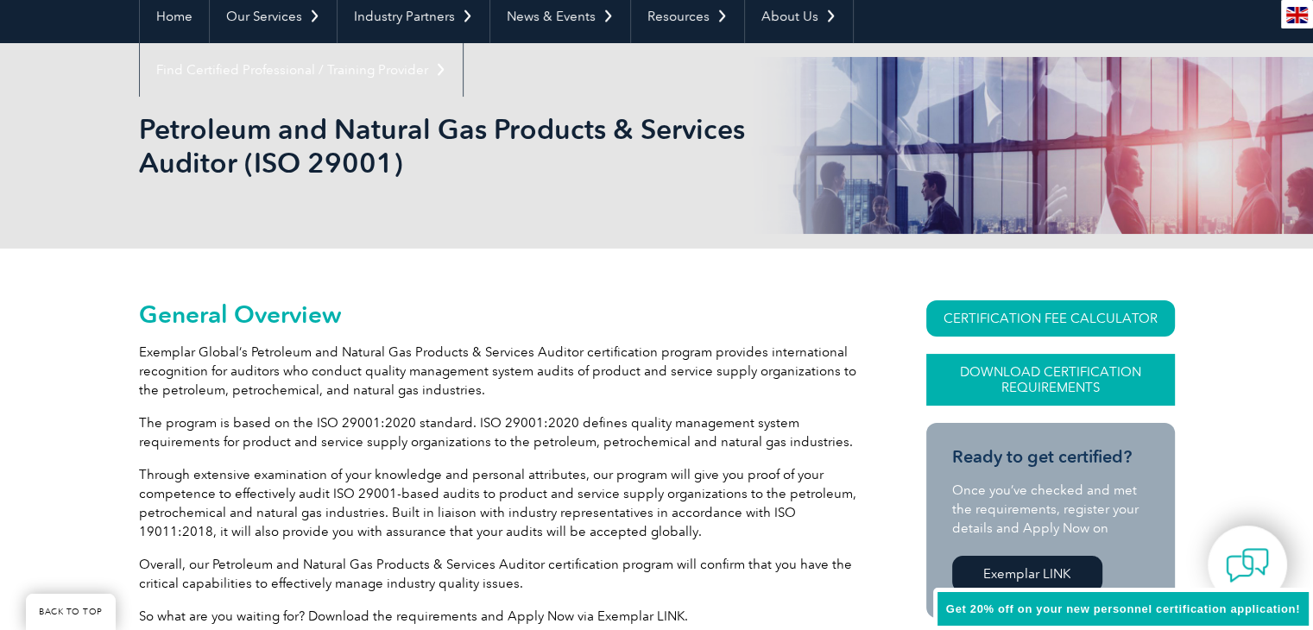
click at [1062, 369] on link "Download Certification Requirements" at bounding box center [1050, 380] width 249 height 52
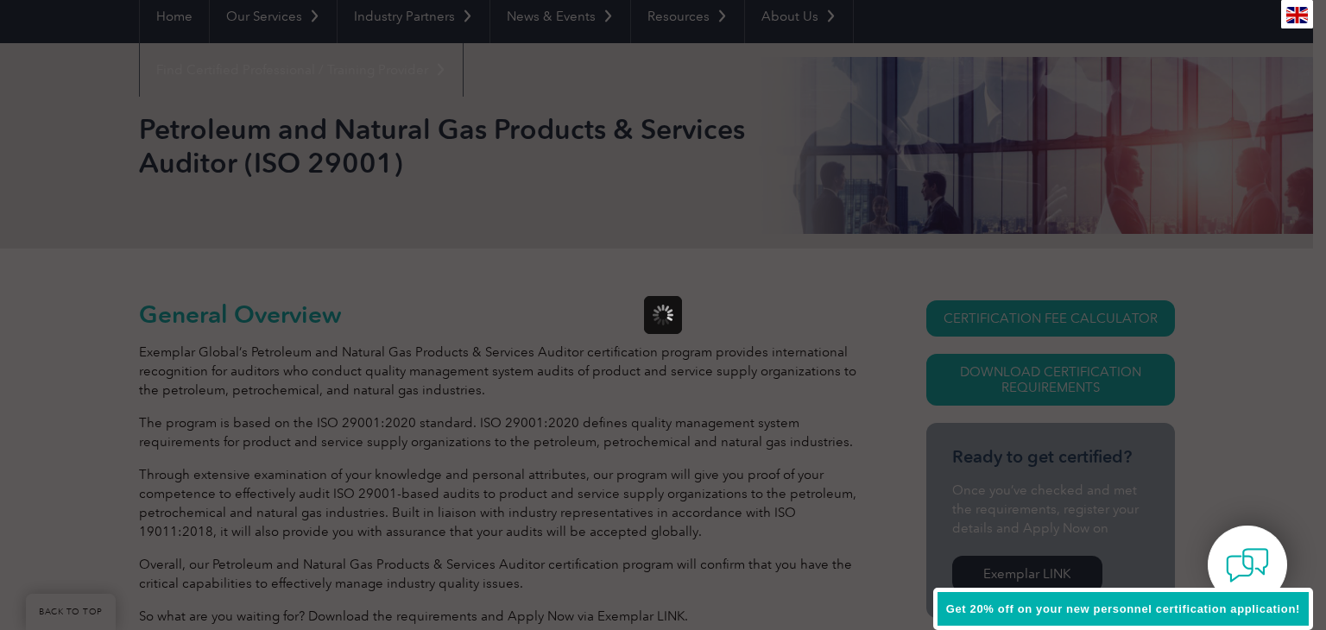
scroll to position [0, 0]
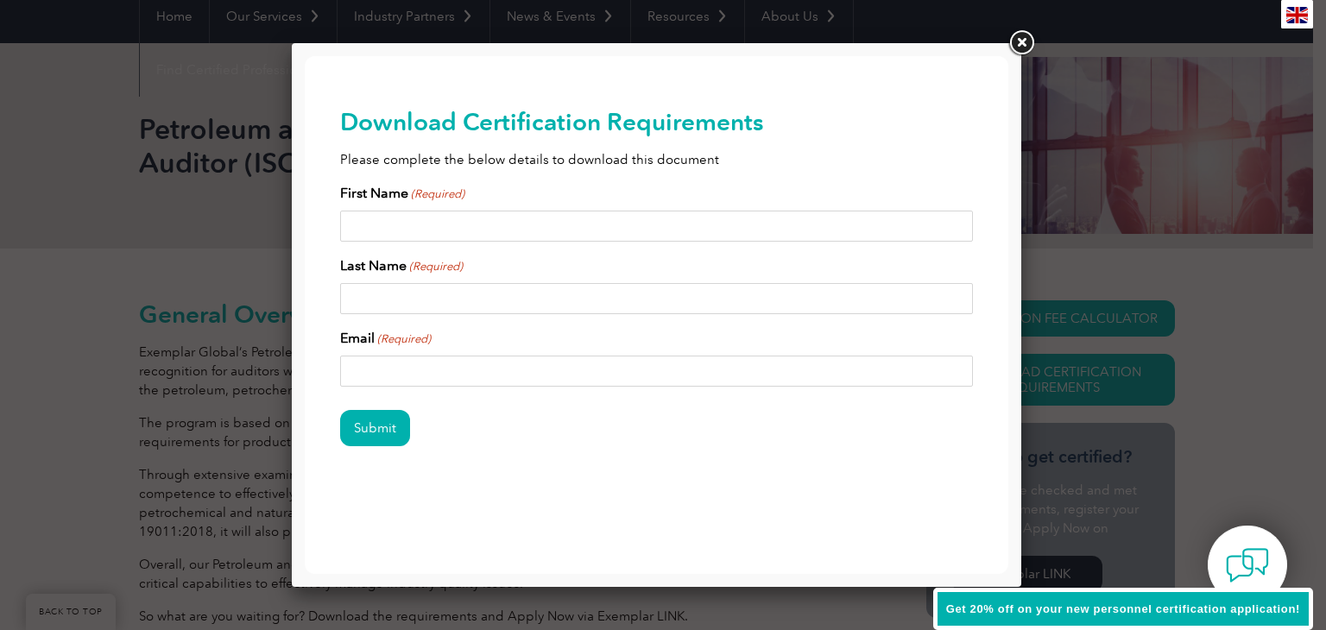
click at [447, 232] on input "First Name (Required)" at bounding box center [657, 226] width 634 height 31
type input "Dorin"
type input "Pietreanu"
type input "[EMAIL_ADDRESS][DOMAIN_NAME]"
click at [380, 423] on input "Submit" at bounding box center [375, 428] width 70 height 36
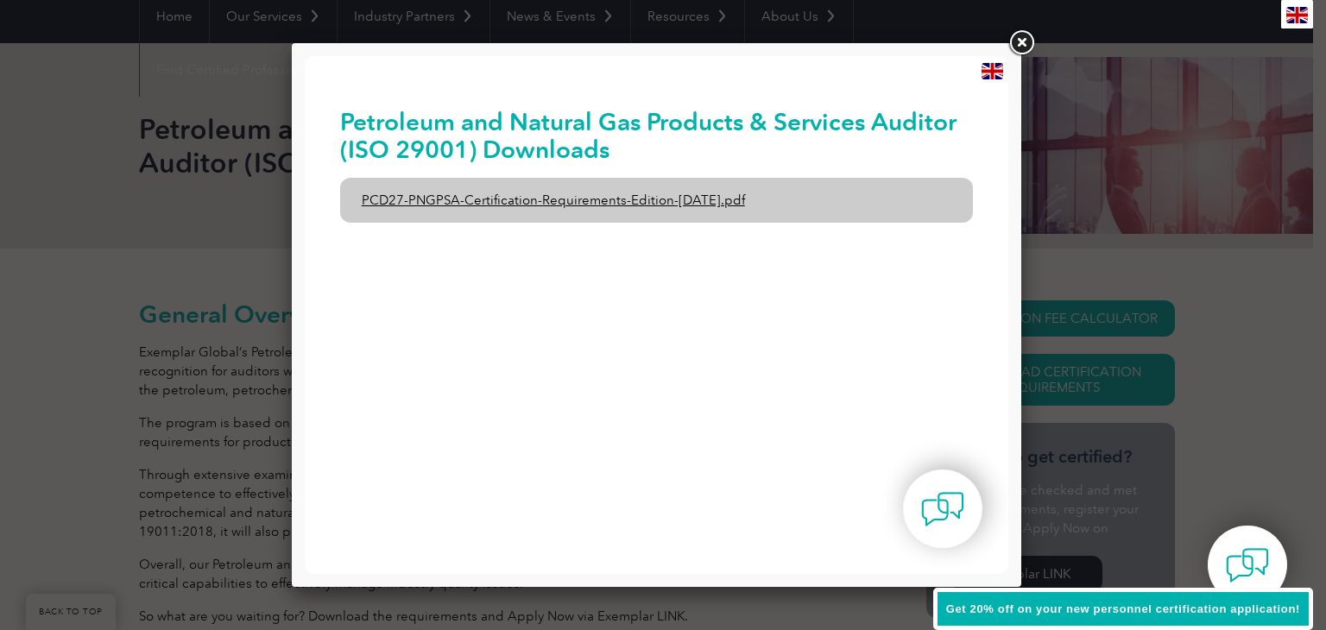
click at [657, 201] on link "PCD27-PNGPSA-Certification-Requirements-Edition-1-June-2020.pdf" at bounding box center [657, 200] width 634 height 45
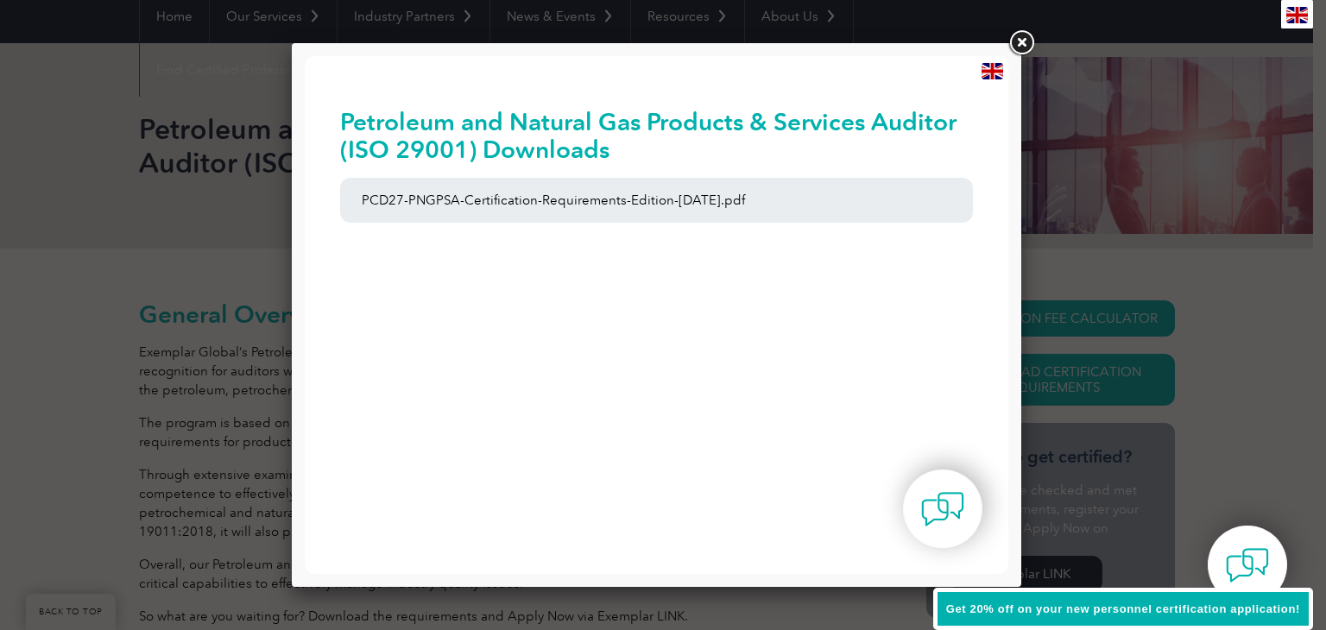
click at [1022, 47] on link at bounding box center [1021, 43] width 31 height 31
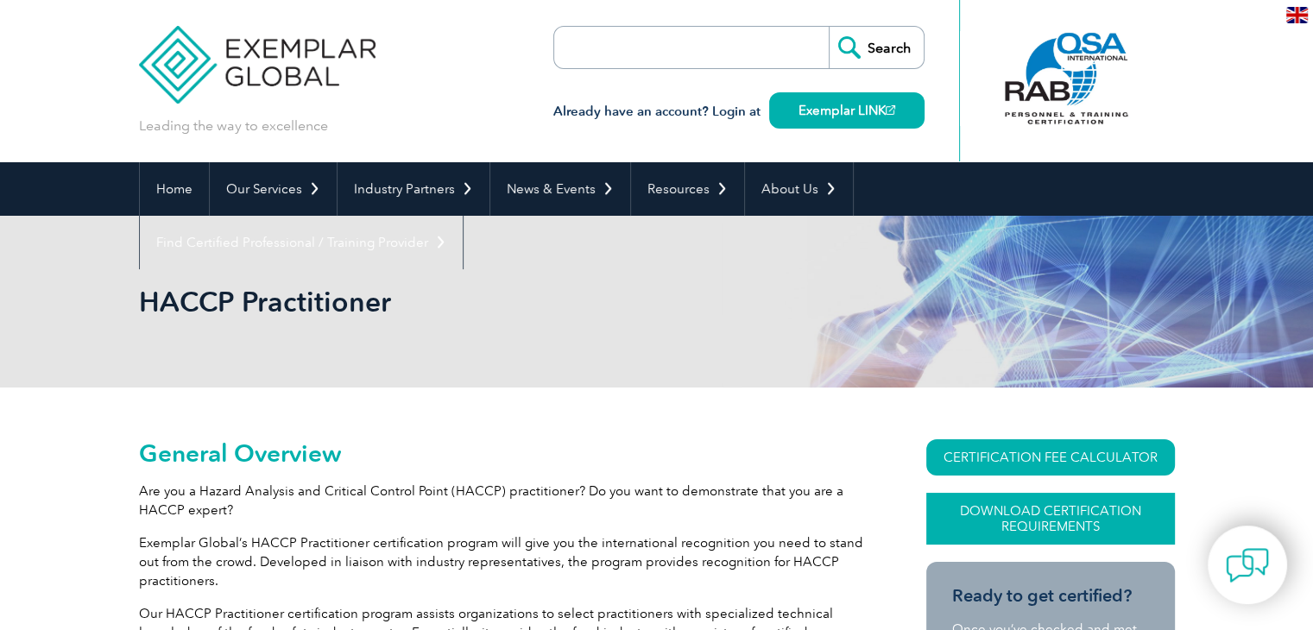
click at [1091, 527] on link "Download Certification Requirements" at bounding box center [1050, 519] width 249 height 52
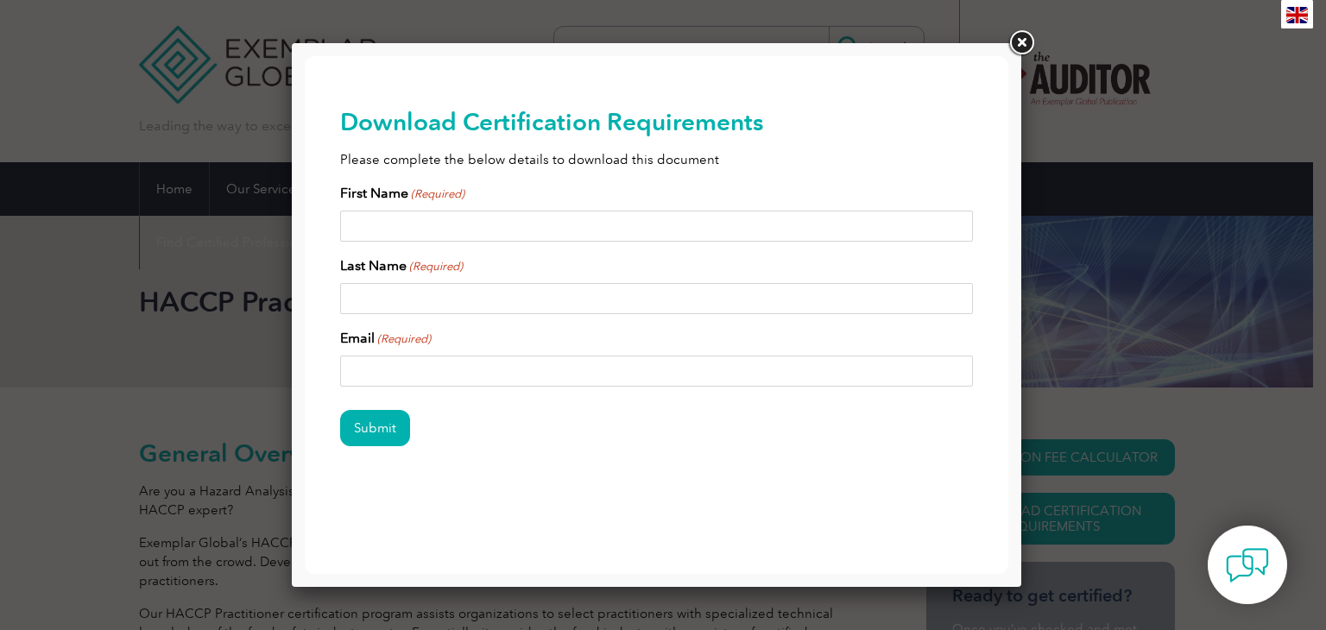
click at [504, 227] on input "First Name (Required)" at bounding box center [657, 226] width 634 height 31
type input "Dorin"
type input "Pietreanu"
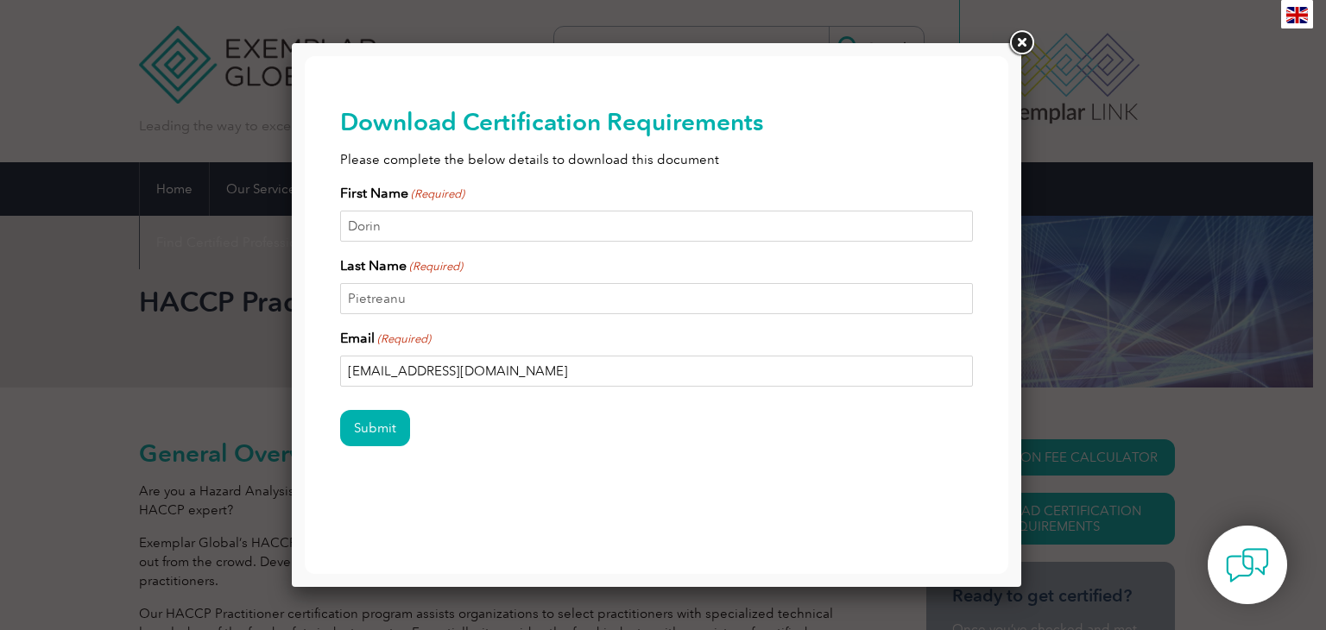
type input "[EMAIL_ADDRESS][DOMAIN_NAME]"
click at [340, 410] on input "Submit" at bounding box center [375, 428] width 70 height 36
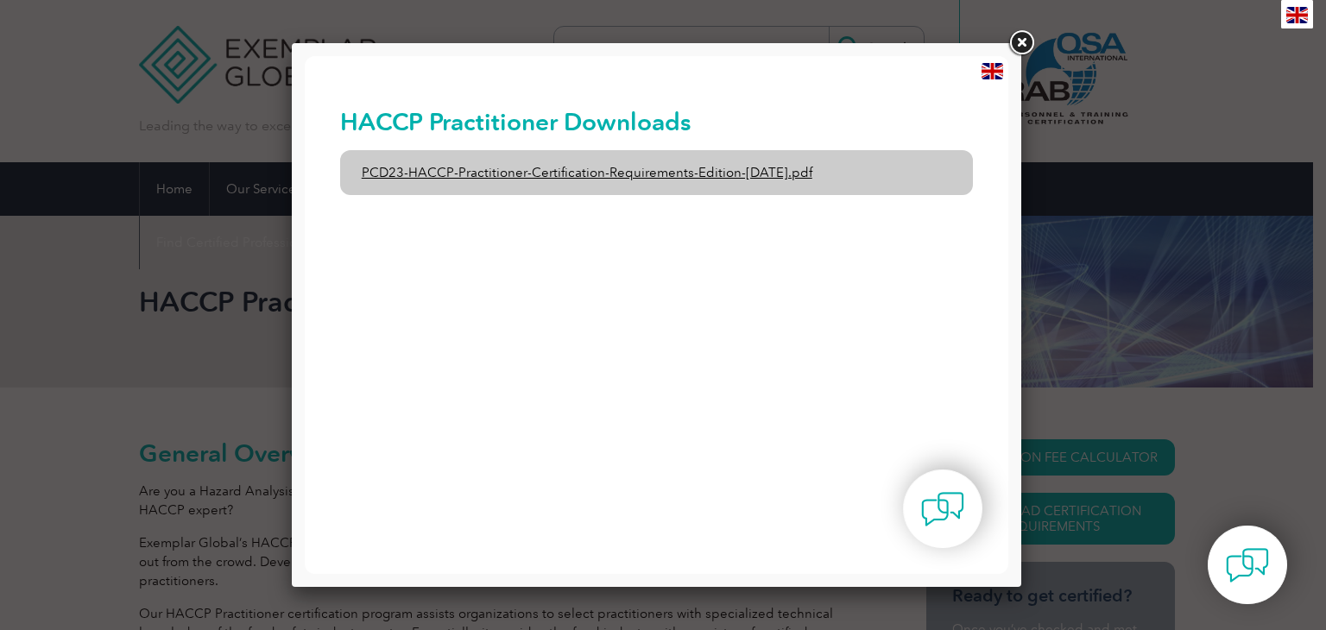
click at [601, 177] on link "PCD23-HACCP-Practitioner-Certification-Requirements-Edition-[DATE].pdf" at bounding box center [657, 172] width 634 height 45
